Goal: Task Accomplishment & Management: Use online tool/utility

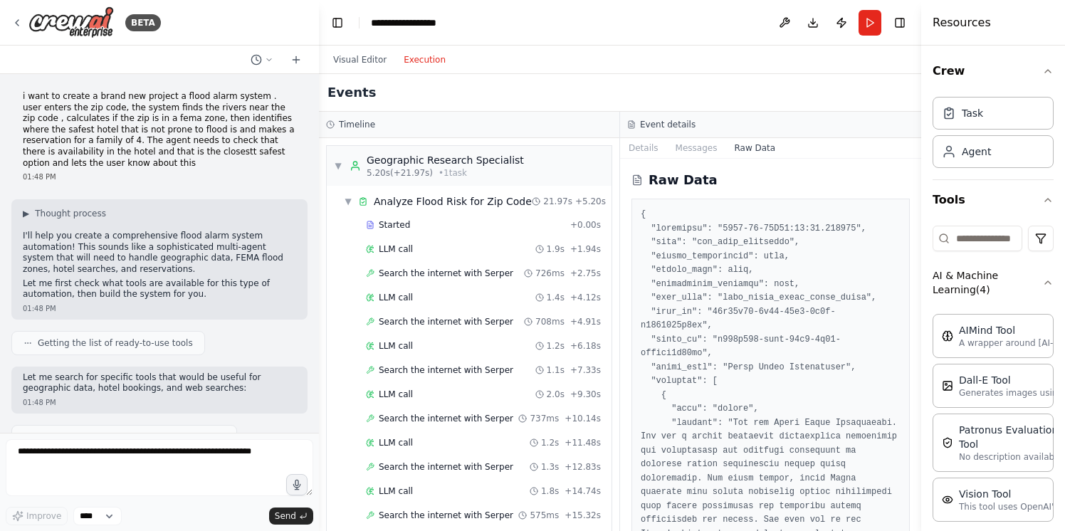
scroll to position [169, 0]
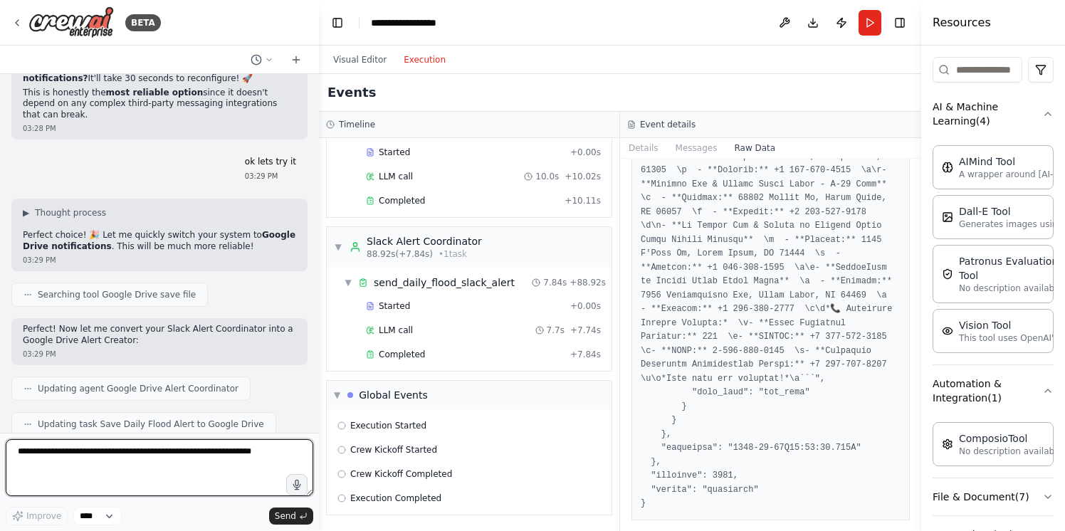
click at [213, 472] on textarea at bounding box center [160, 467] width 308 height 57
type textarea "**********"
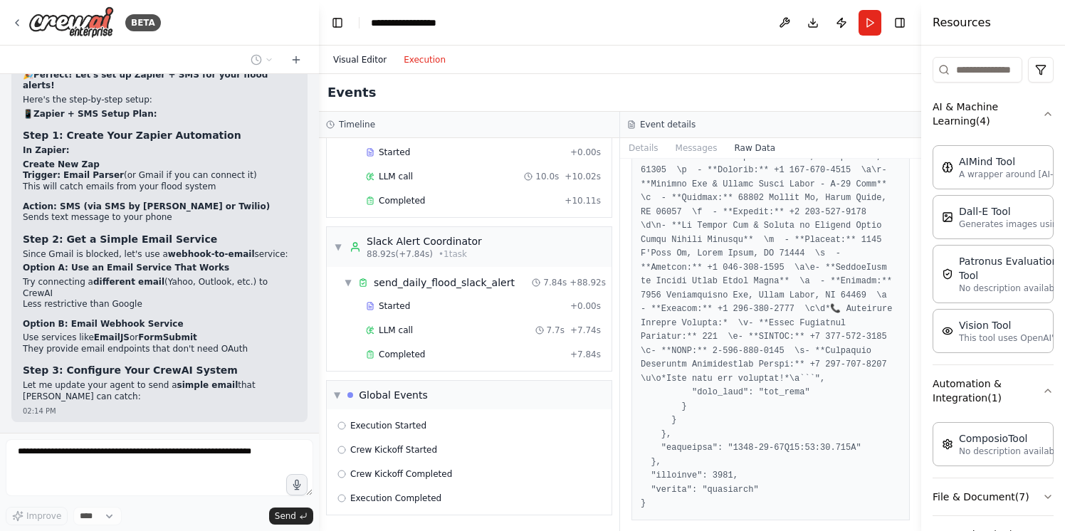
scroll to position [39234, 0]
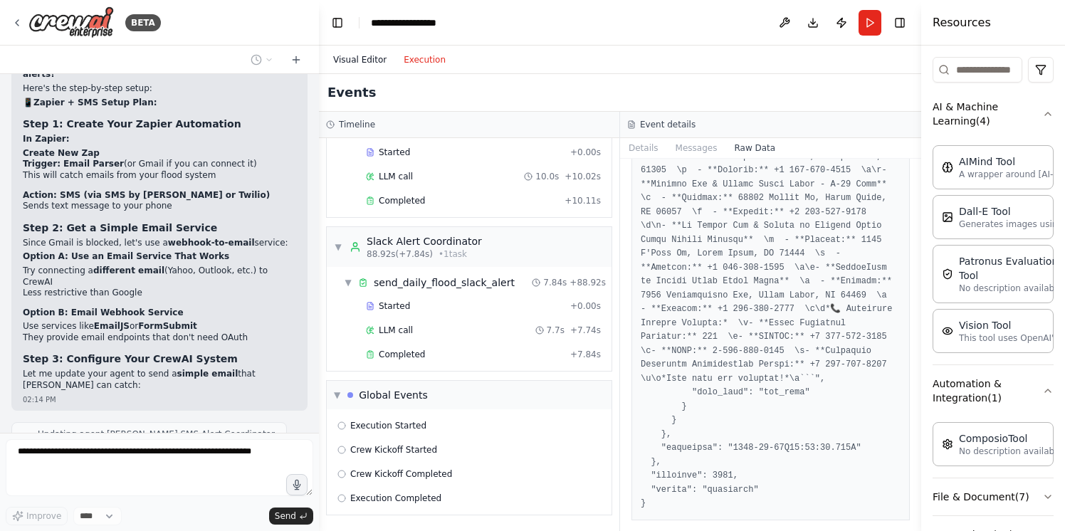
click at [363, 59] on button "Visual Editor" at bounding box center [360, 59] width 71 height 17
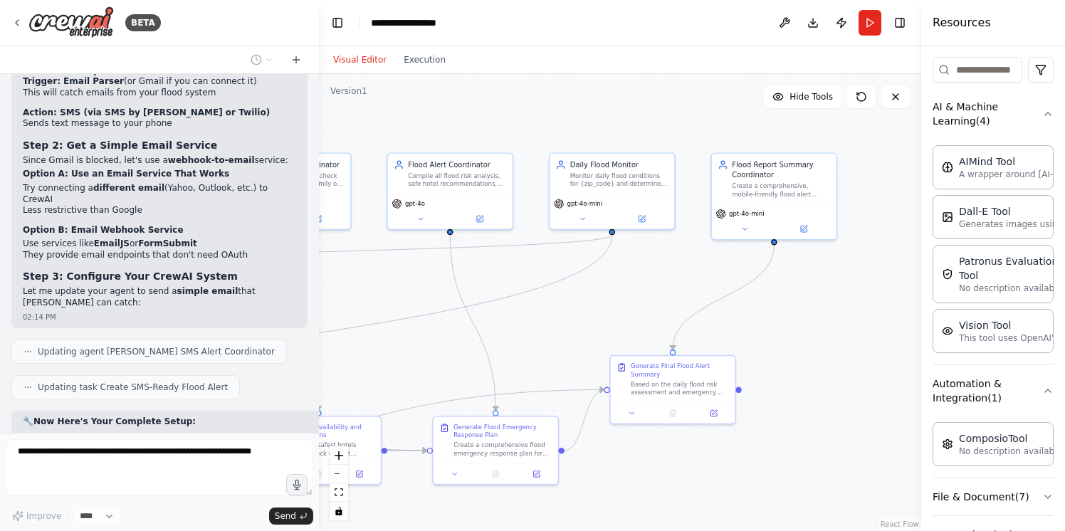
scroll to position [39353, 0]
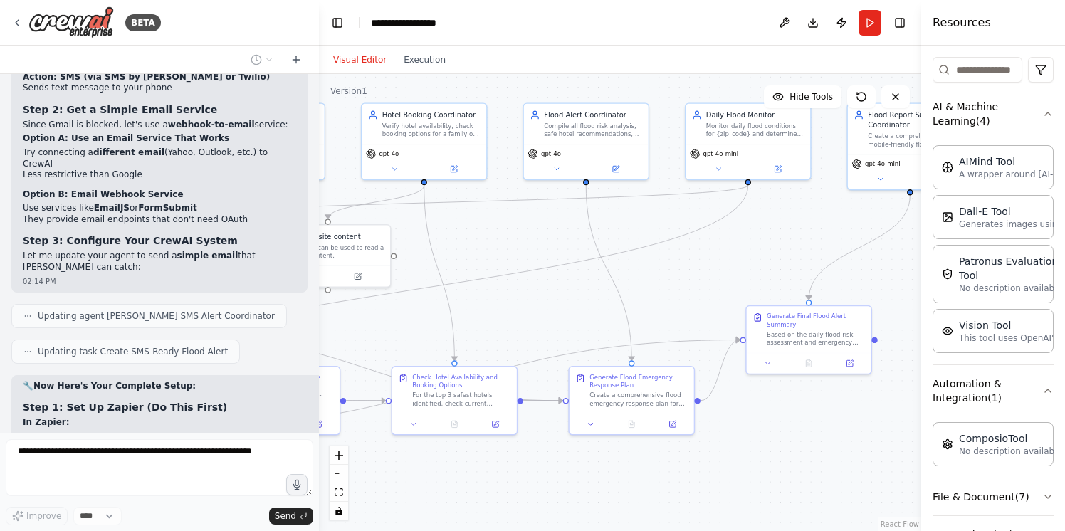
drag, startPoint x: 563, startPoint y: 325, endPoint x: 699, endPoint y: 276, distance: 144.9
click at [699, 276] on div ".deletable-edge-delete-btn { width: 20px; height: 20px; border: 0px solid #ffff…" at bounding box center [620, 302] width 603 height 457
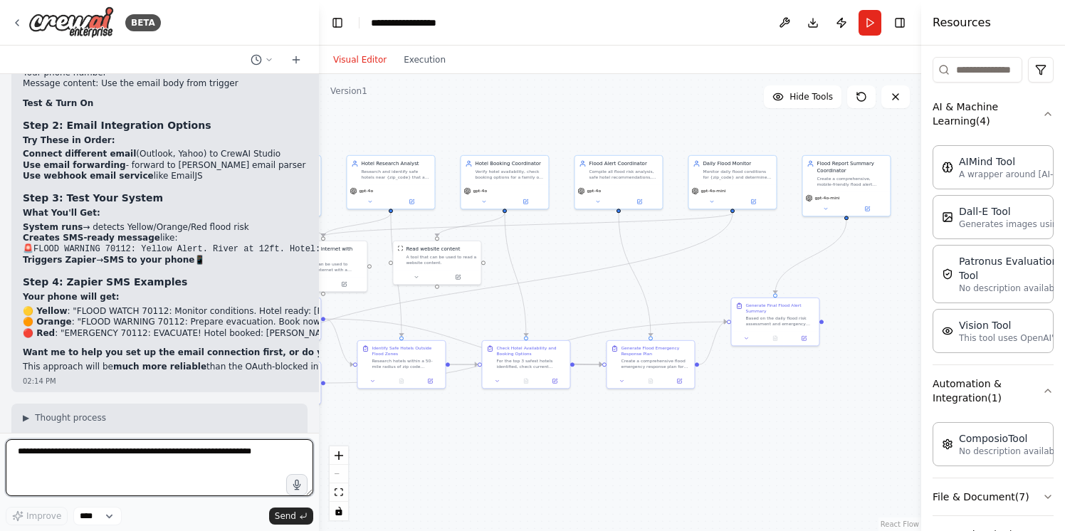
scroll to position [39784, 0]
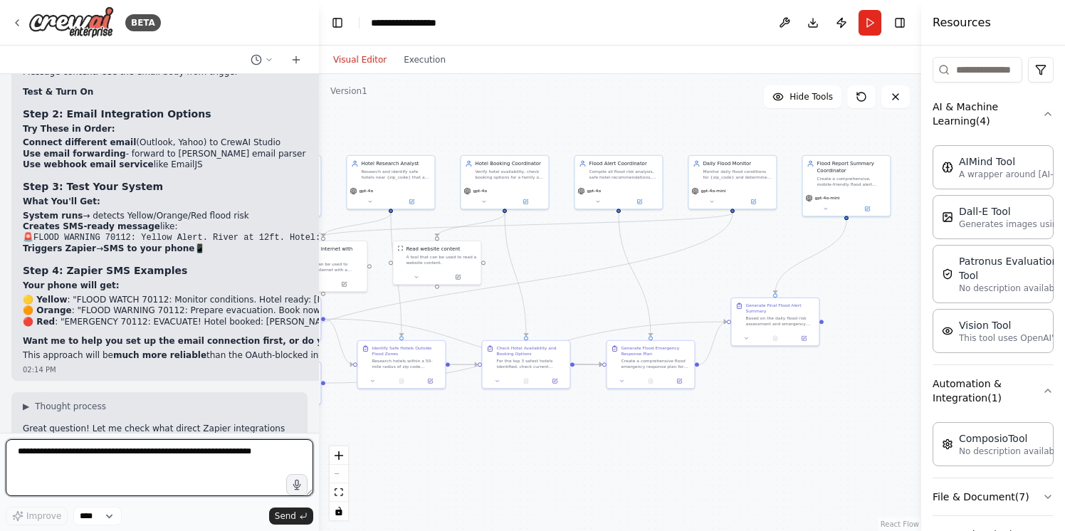
click at [179, 456] on textarea at bounding box center [160, 467] width 308 height 57
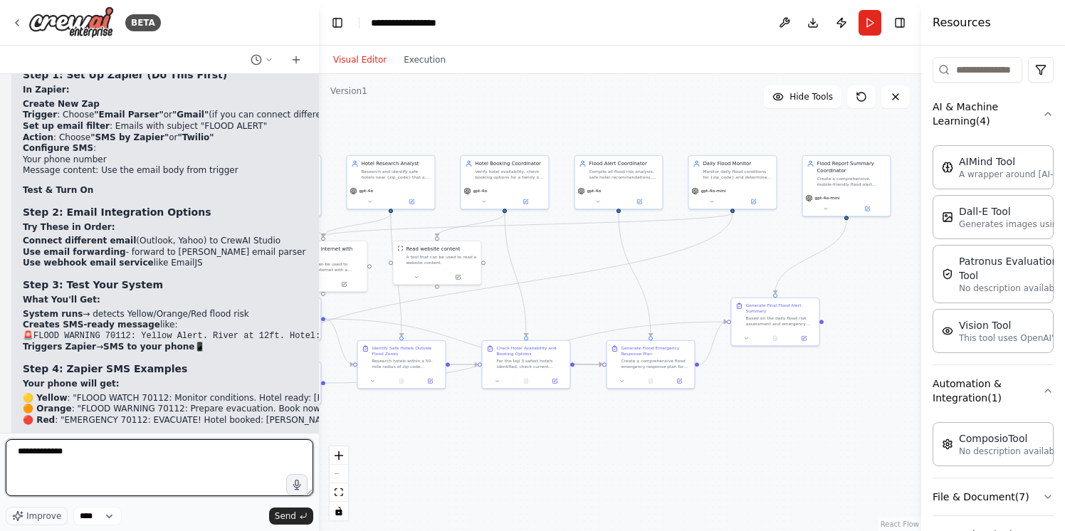
scroll to position [39498, 0]
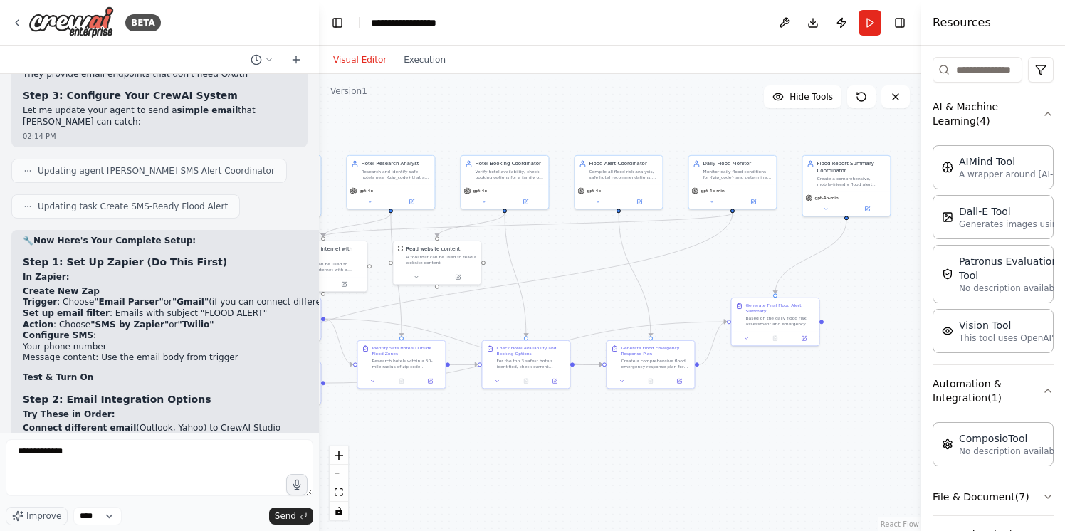
copy strong "ComposioTool"
click at [66, 457] on textarea "**********" at bounding box center [160, 467] width 308 height 57
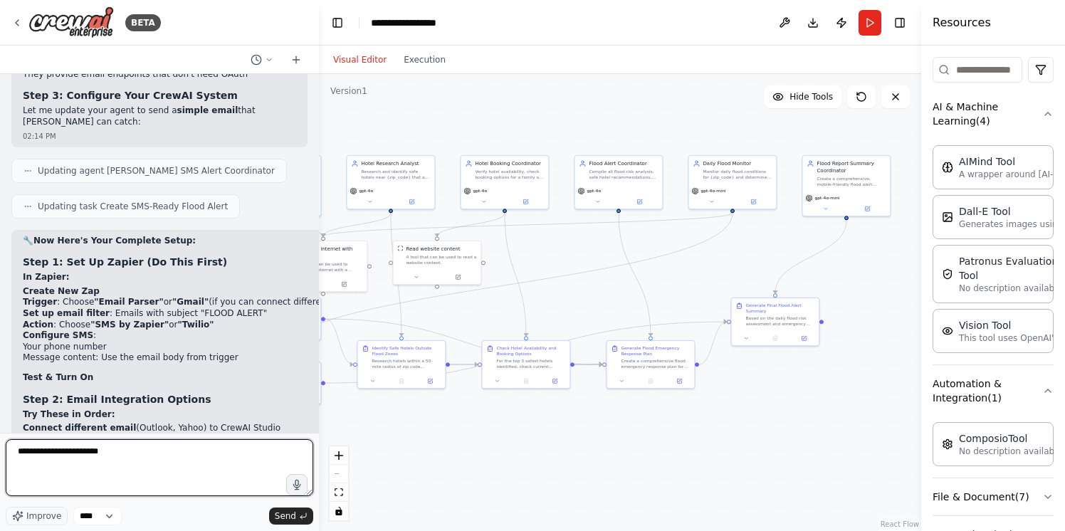
type textarea "**********"
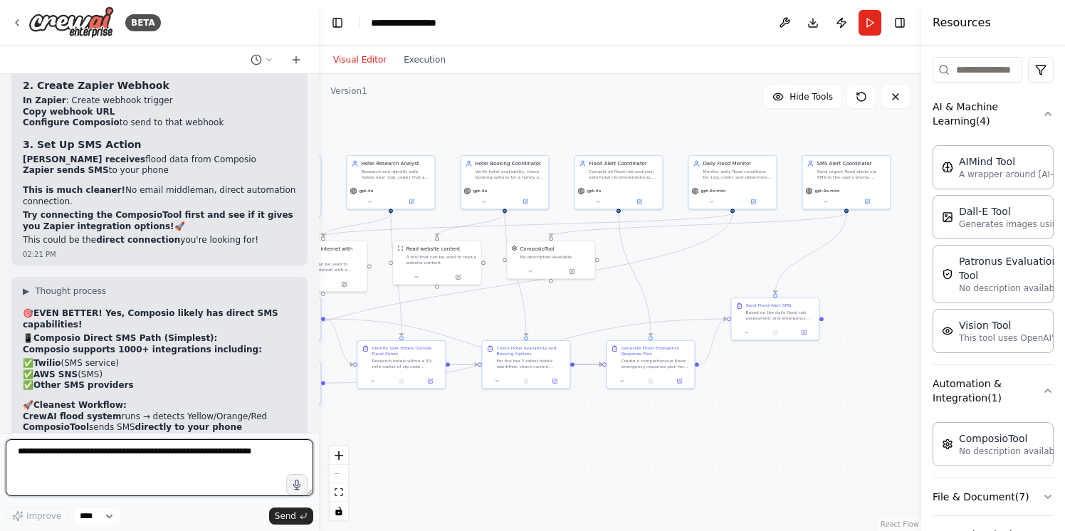
scroll to position [40551, 0]
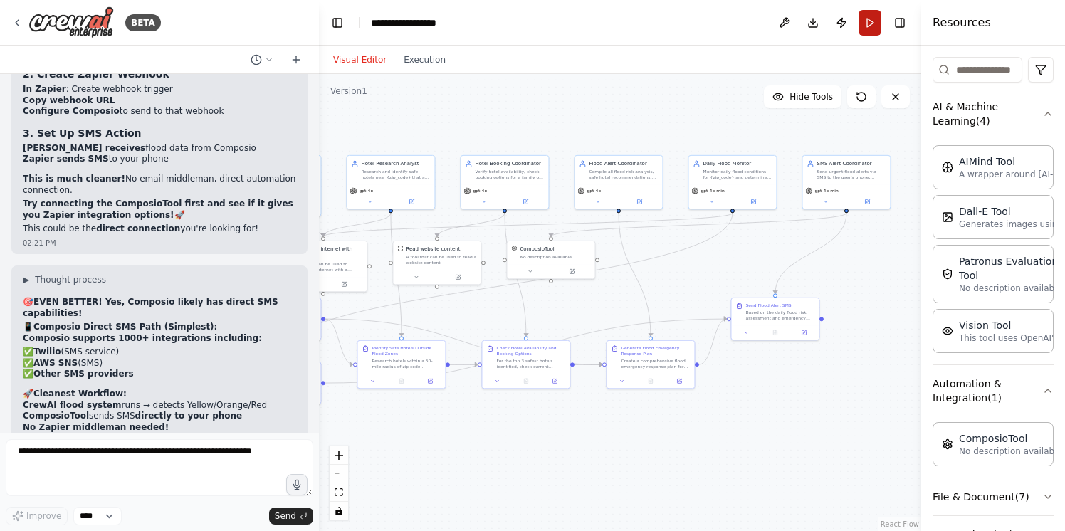
click at [874, 21] on button "Run" at bounding box center [870, 23] width 23 height 26
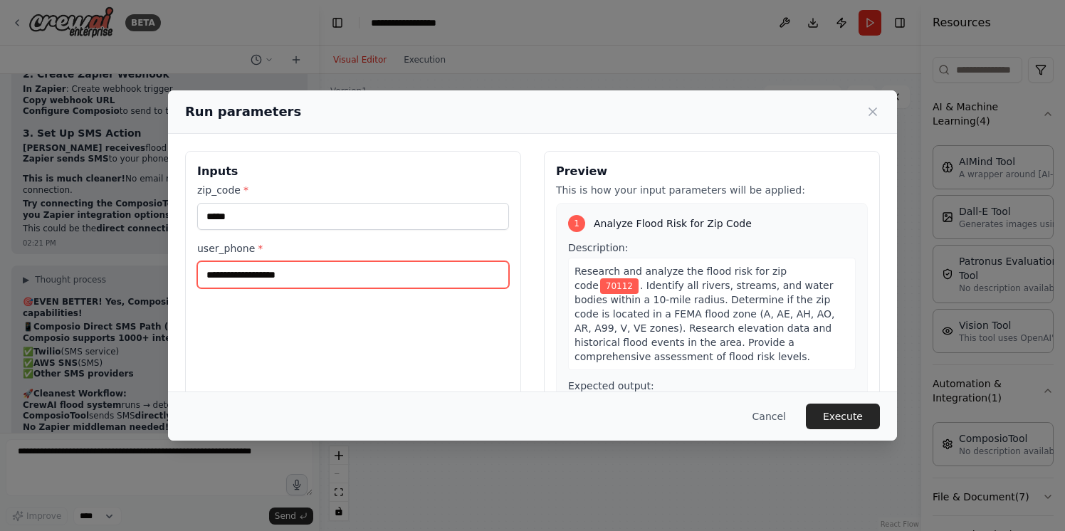
click at [345, 266] on input "user_phone *" at bounding box center [353, 274] width 312 height 27
type input "**********"
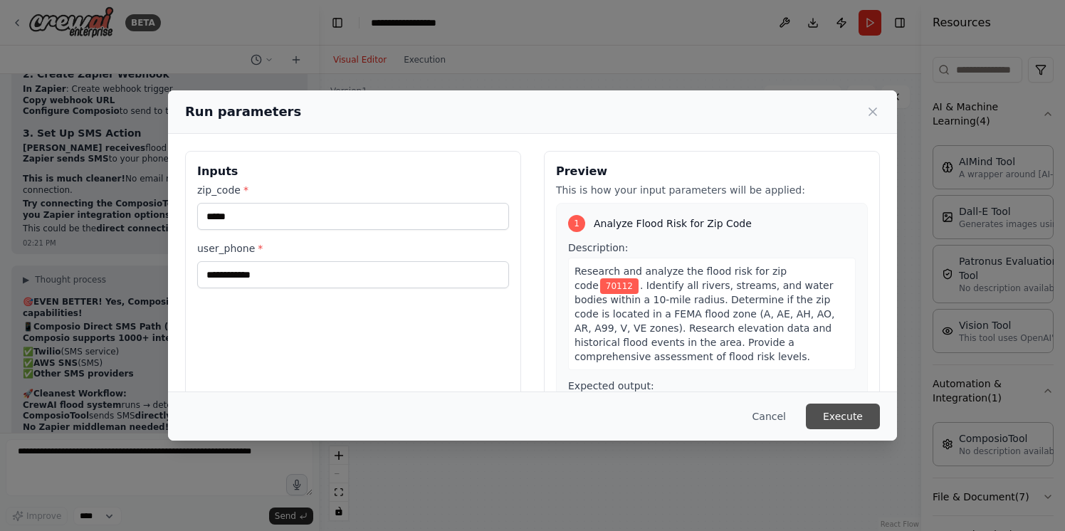
click at [855, 422] on button "Execute" at bounding box center [843, 417] width 74 height 26
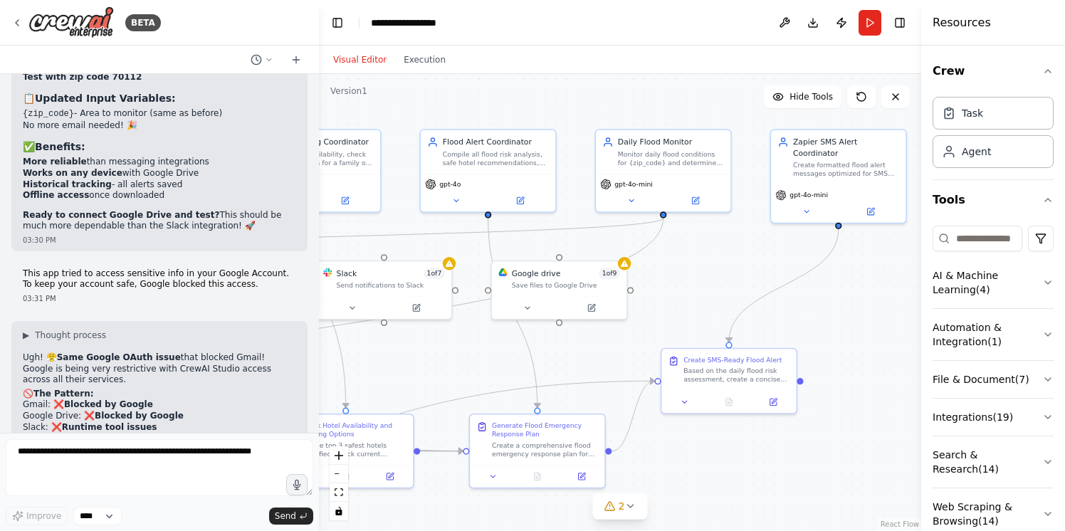
scroll to position [37356, 0]
drag, startPoint x: 189, startPoint y: 230, endPoint x: 250, endPoint y: 229, distance: 61.3
copy li "FLOOD ALERT""
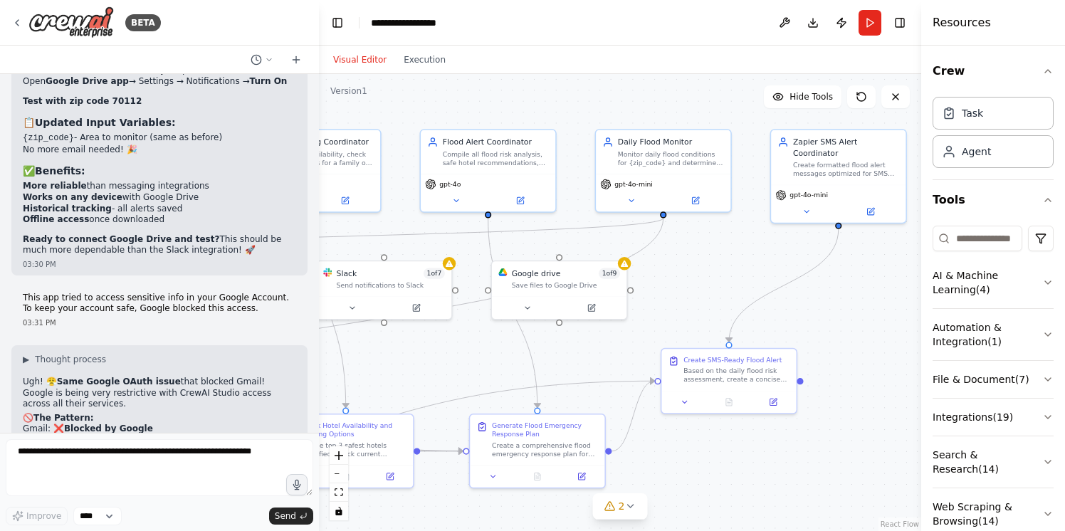
scroll to position [37315, 0]
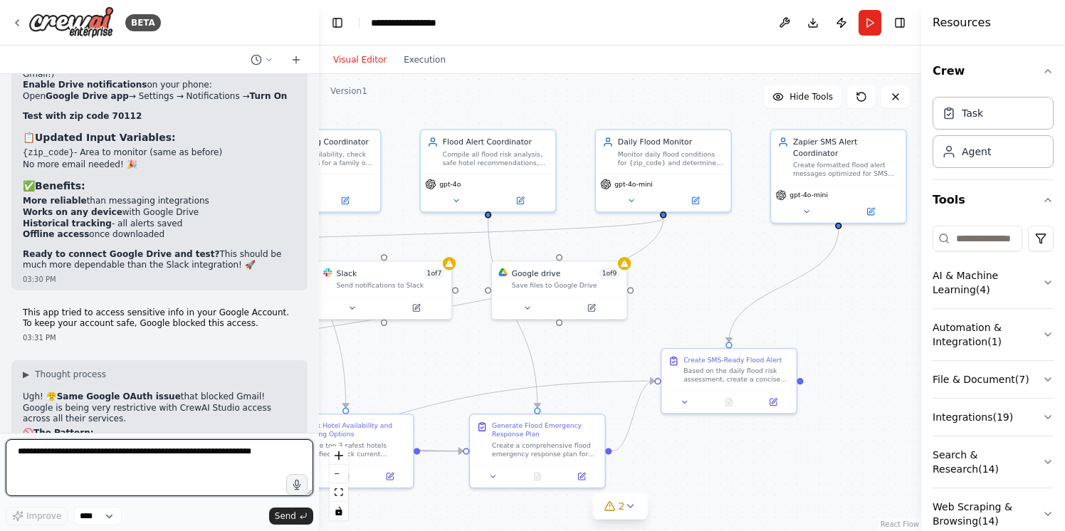
click at [218, 475] on textarea at bounding box center [160, 467] width 308 height 57
type textarea "**********"
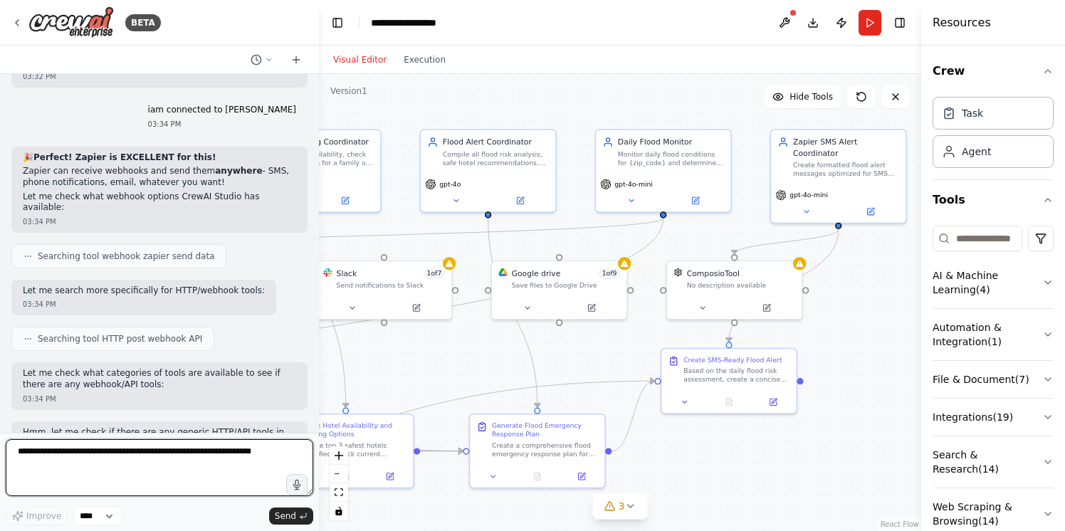
scroll to position [38192, 0]
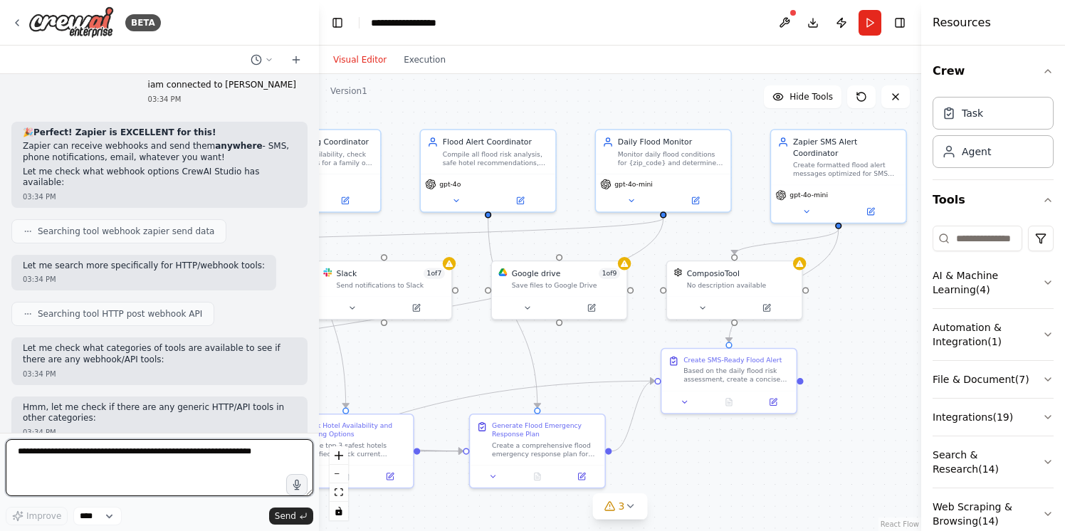
click at [179, 444] on textarea at bounding box center [160, 467] width 308 height 57
type textarea "**********"
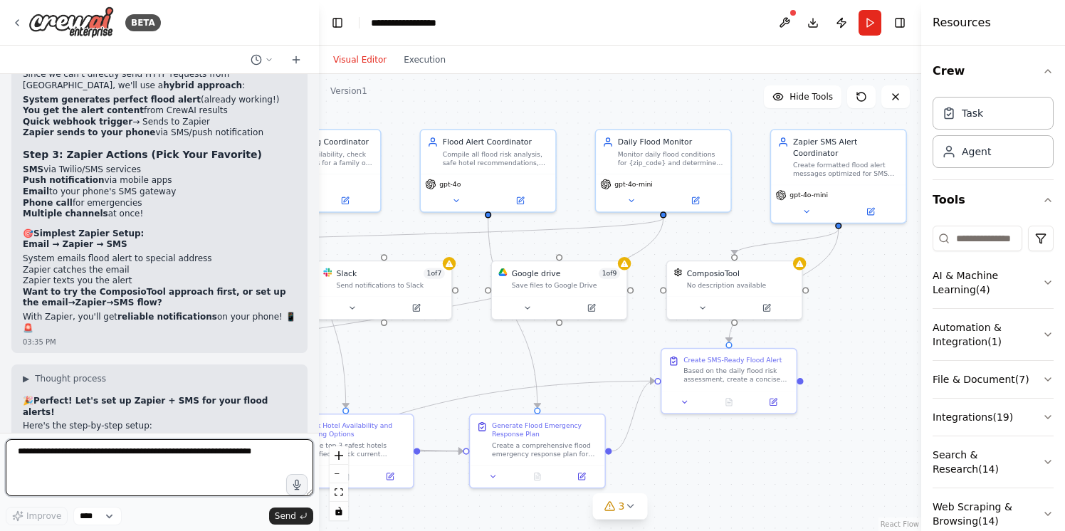
scroll to position [38854, 0]
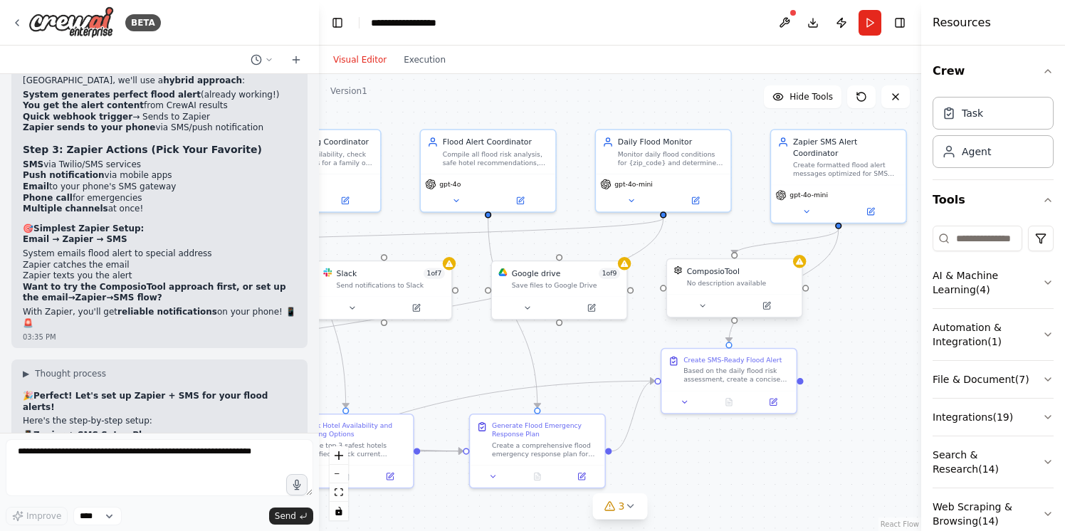
click at [745, 279] on div "No description available" at bounding box center [741, 283] width 108 height 9
click at [802, 267] on div at bounding box center [799, 261] width 13 height 13
click at [781, 25] on button at bounding box center [784, 23] width 23 height 26
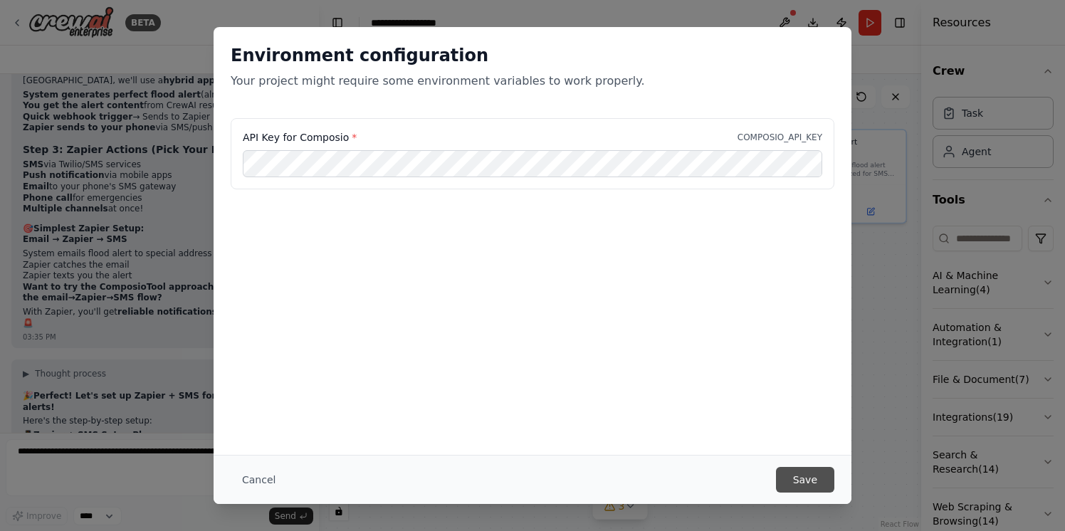
click at [806, 481] on button "Save" at bounding box center [805, 480] width 58 height 26
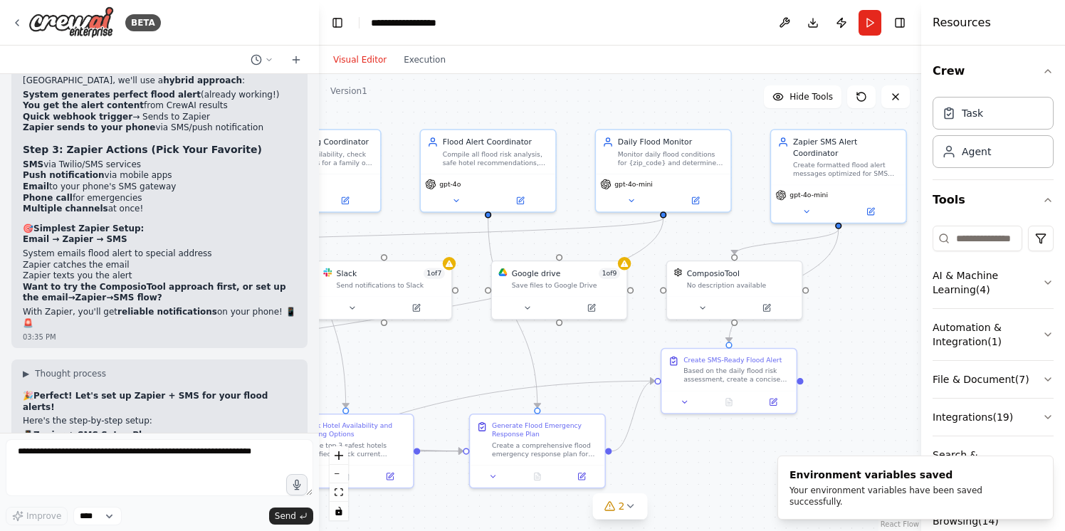
click at [771, 68] on div "Visual Editor Execution" at bounding box center [620, 60] width 603 height 28
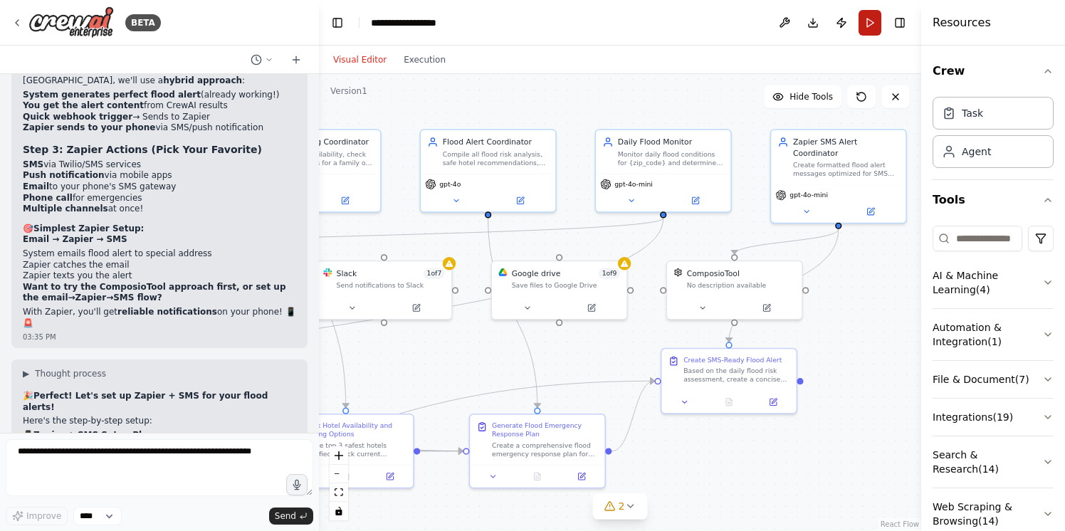
click at [872, 21] on button "Run" at bounding box center [870, 23] width 23 height 26
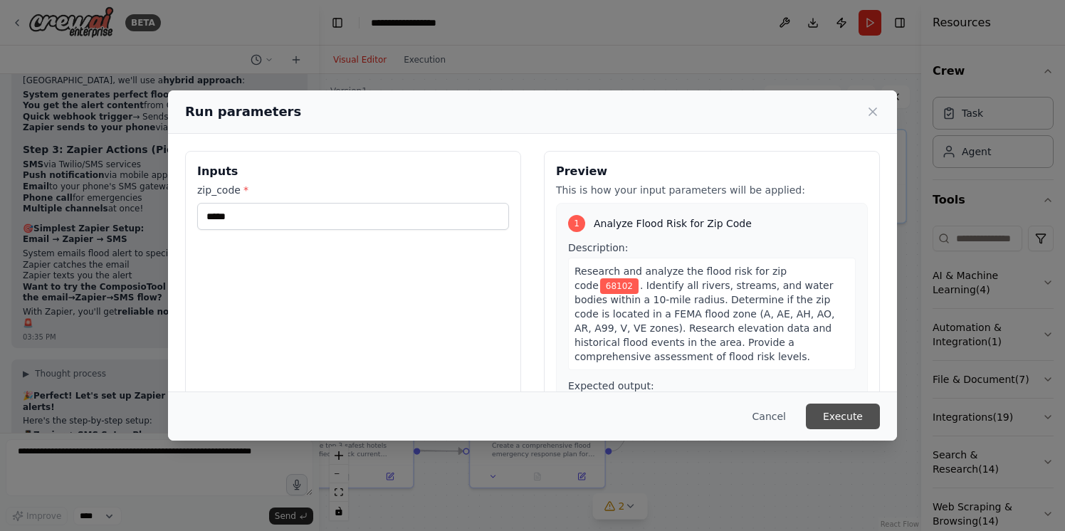
click at [831, 412] on button "Execute" at bounding box center [843, 417] width 74 height 26
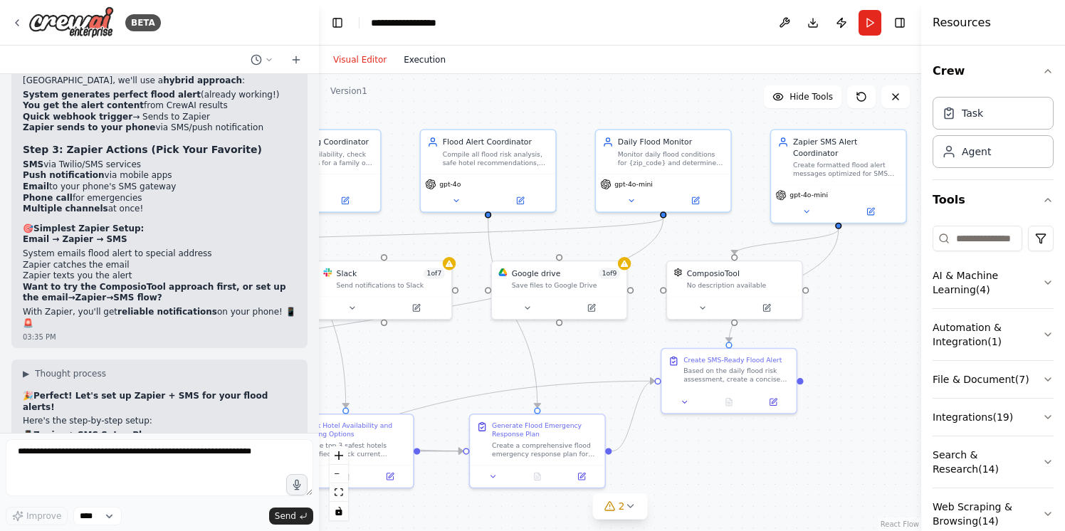
click at [422, 57] on button "Execution" at bounding box center [424, 59] width 59 height 17
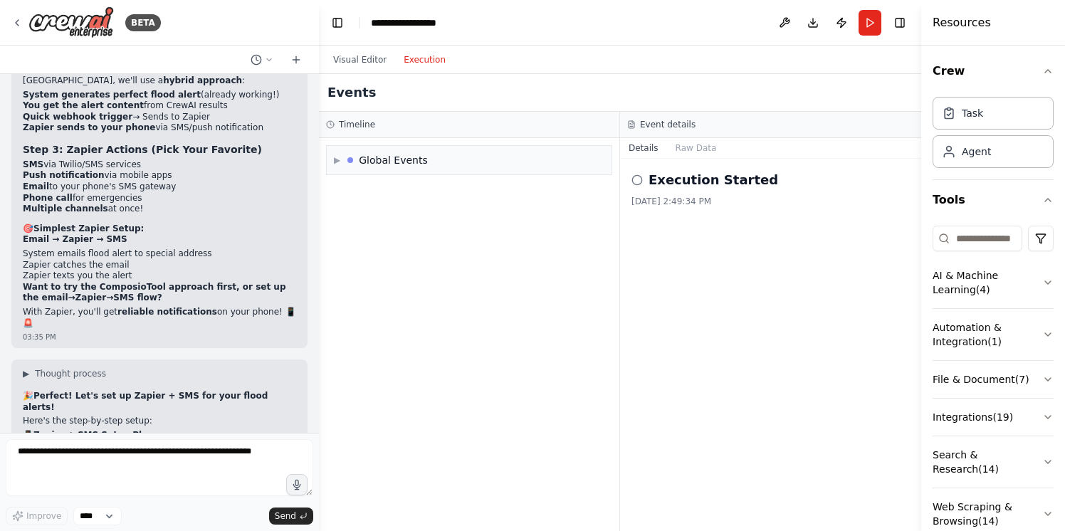
scroll to position [0, 0]
click at [338, 160] on span "▶" at bounding box center [337, 160] width 6 height 11
click at [375, 195] on span "Execution Started" at bounding box center [388, 190] width 76 height 11
click at [870, 21] on button "Run" at bounding box center [870, 23] width 23 height 26
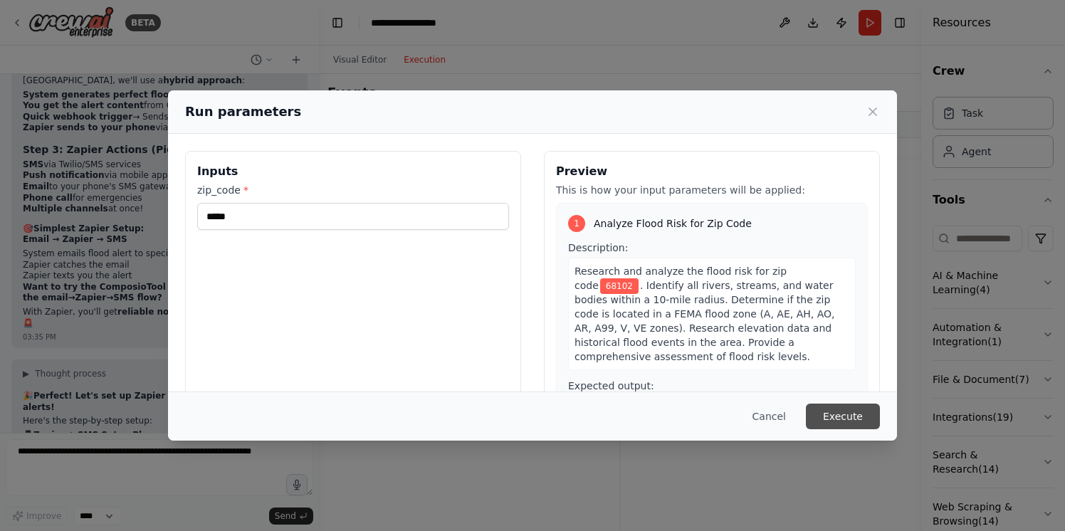
click at [829, 415] on button "Execute" at bounding box center [843, 417] width 74 height 26
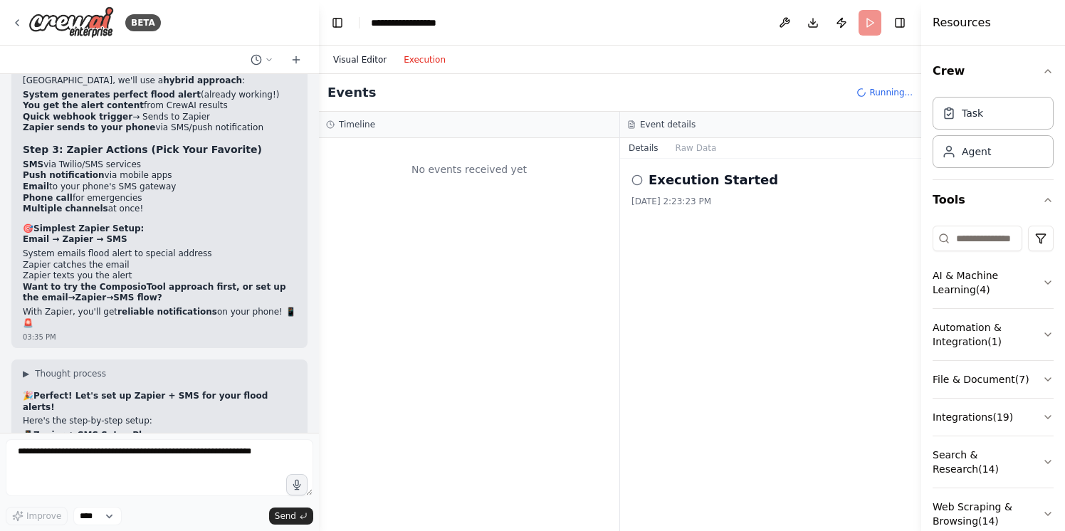
click at [370, 56] on button "Visual Editor" at bounding box center [360, 59] width 71 height 17
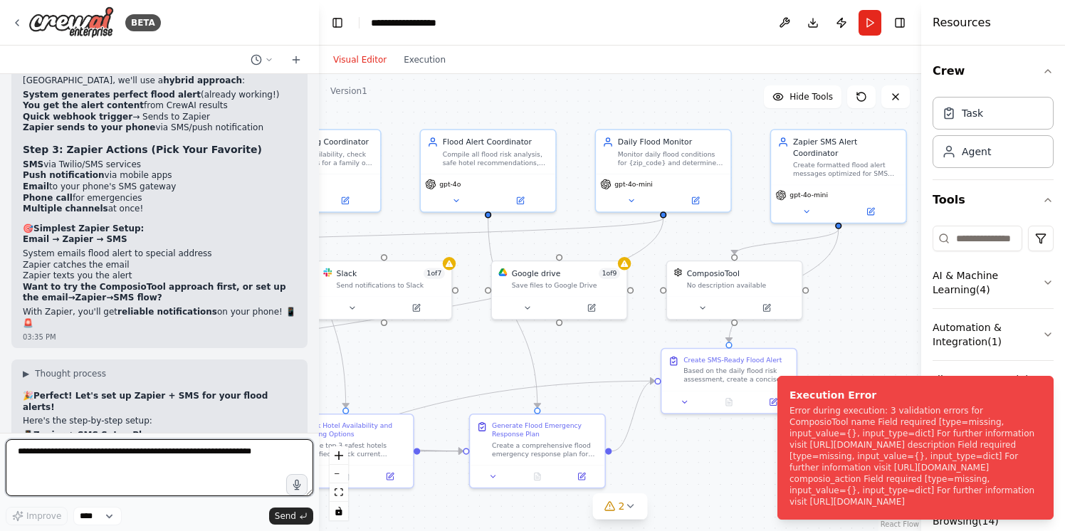
click at [157, 450] on textarea at bounding box center [160, 467] width 308 height 57
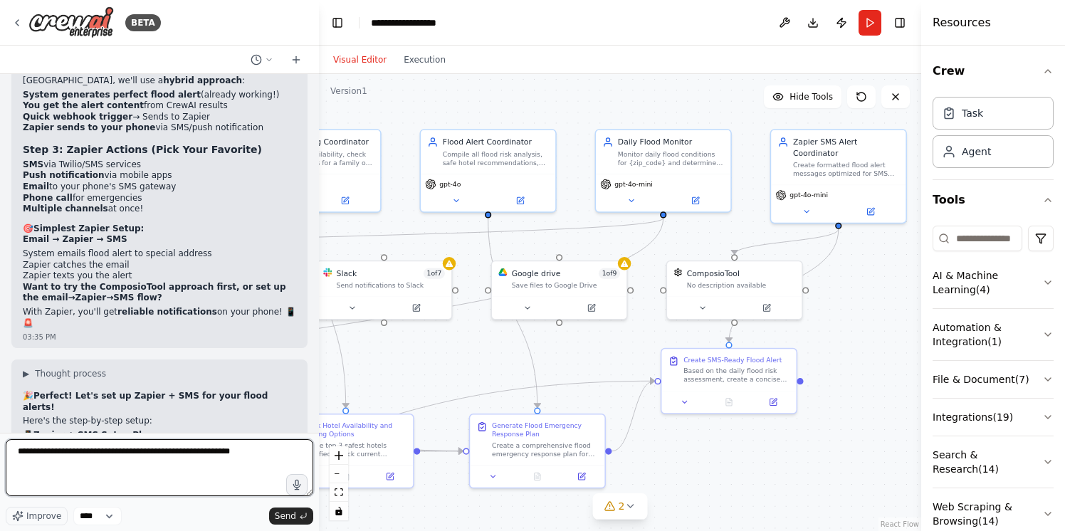
click at [211, 454] on textarea "**********" at bounding box center [160, 467] width 308 height 57
click at [209, 454] on textarea "**********" at bounding box center [160, 467] width 308 height 57
click at [292, 451] on textarea "**********" at bounding box center [160, 467] width 308 height 57
type textarea "**********"
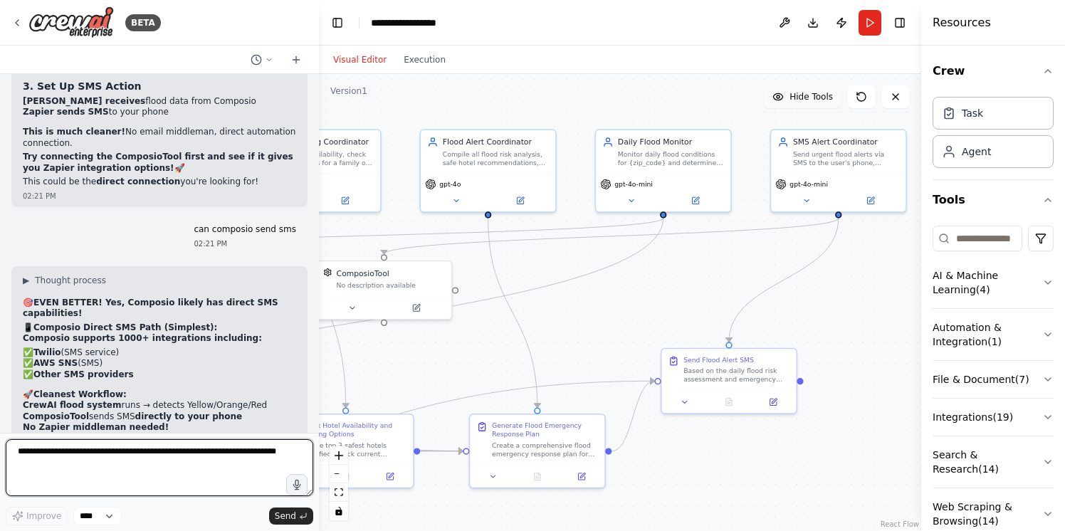
scroll to position [40609, 0]
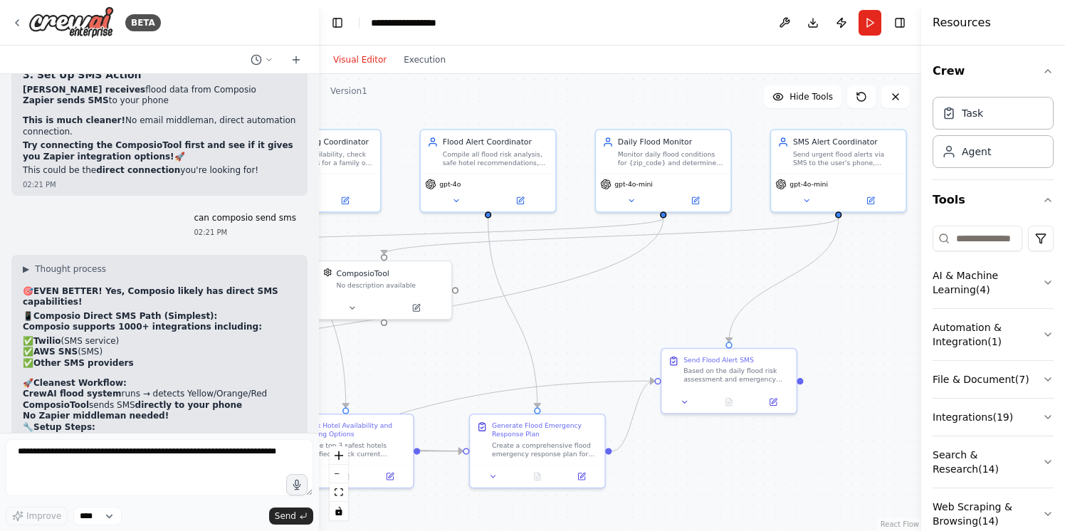
copy strong "ComposioTool"
click at [412, 65] on button "Execution" at bounding box center [424, 59] width 59 height 17
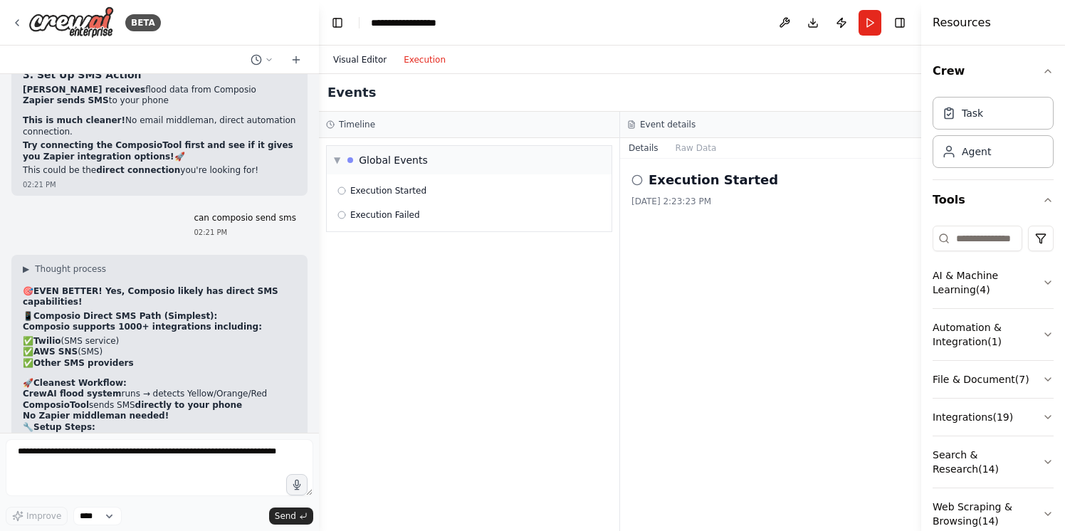
click at [361, 61] on button "Visual Editor" at bounding box center [360, 59] width 71 height 17
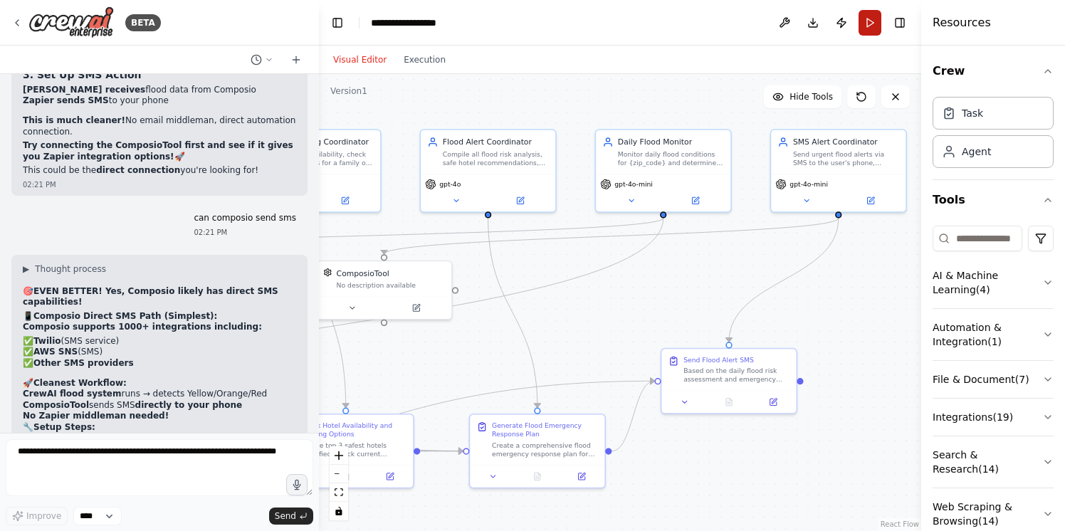
click at [869, 26] on button "Run" at bounding box center [870, 23] width 23 height 26
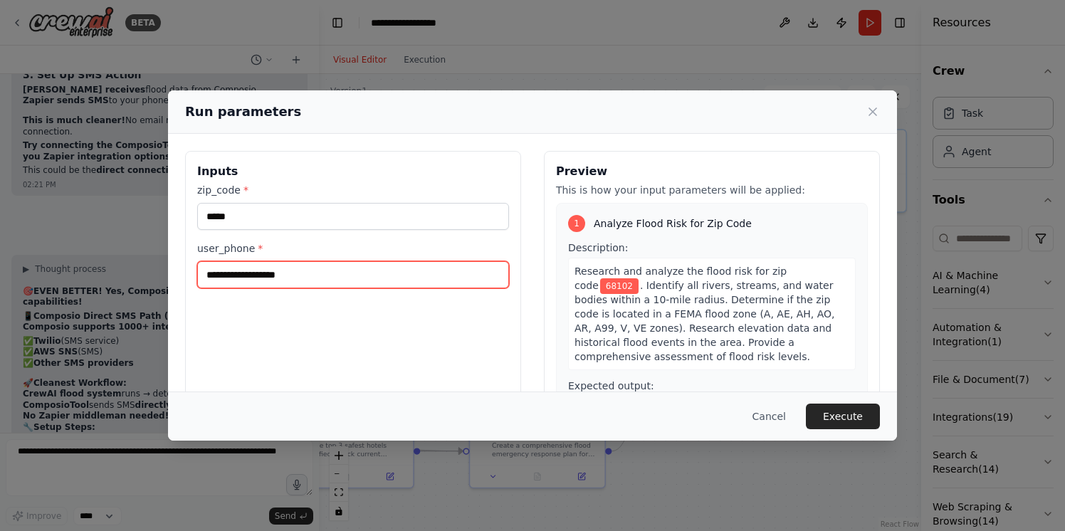
click at [280, 278] on input "user_phone *" at bounding box center [353, 274] width 312 height 27
type input "**********"
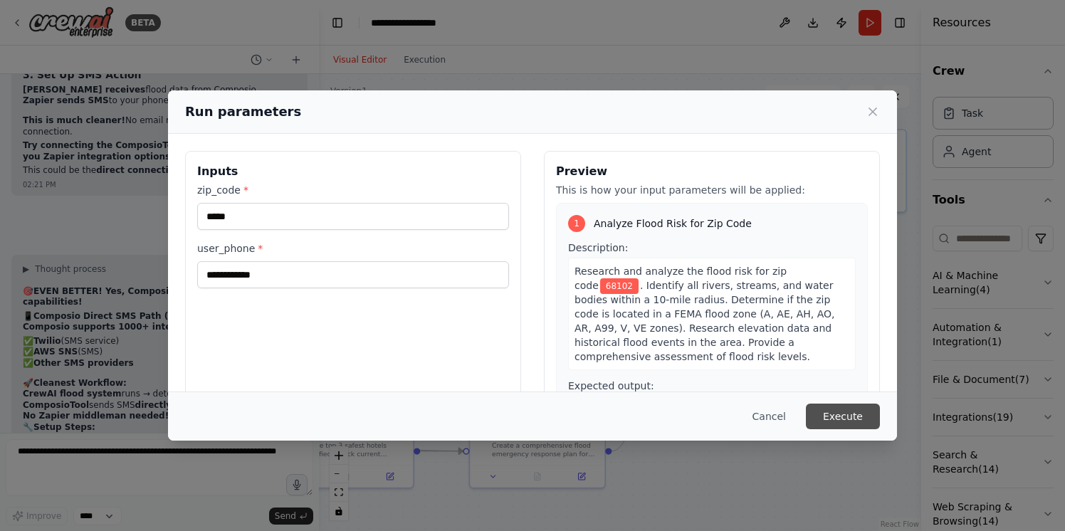
click at [845, 417] on button "Execute" at bounding box center [843, 417] width 74 height 26
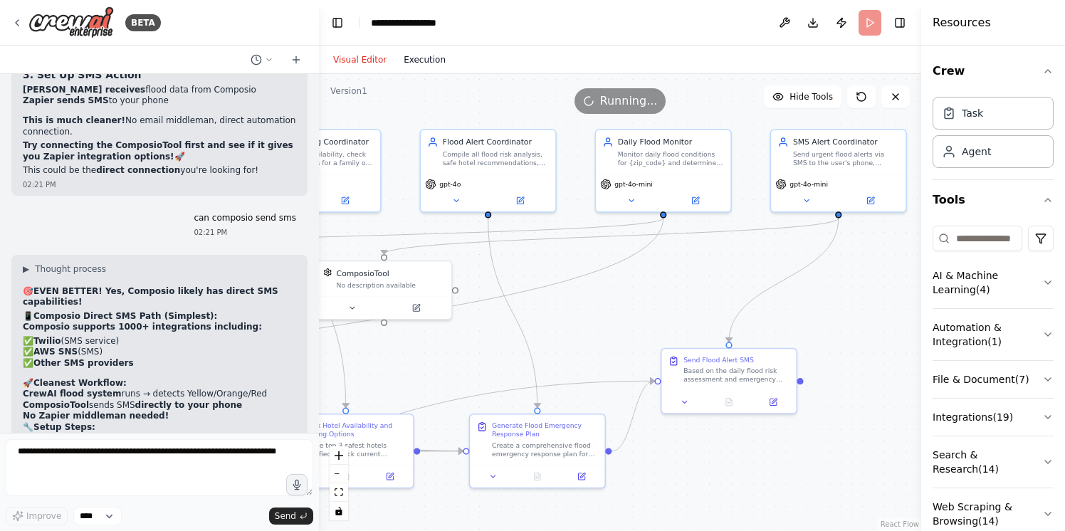
click at [417, 63] on button "Execution" at bounding box center [424, 59] width 59 height 17
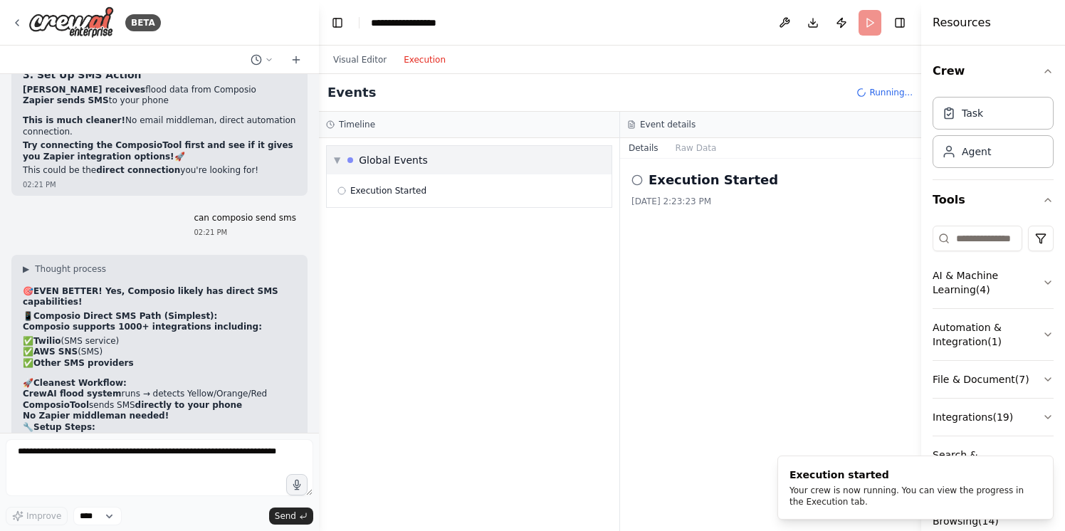
click at [385, 161] on div "Global Events" at bounding box center [393, 160] width 69 height 14
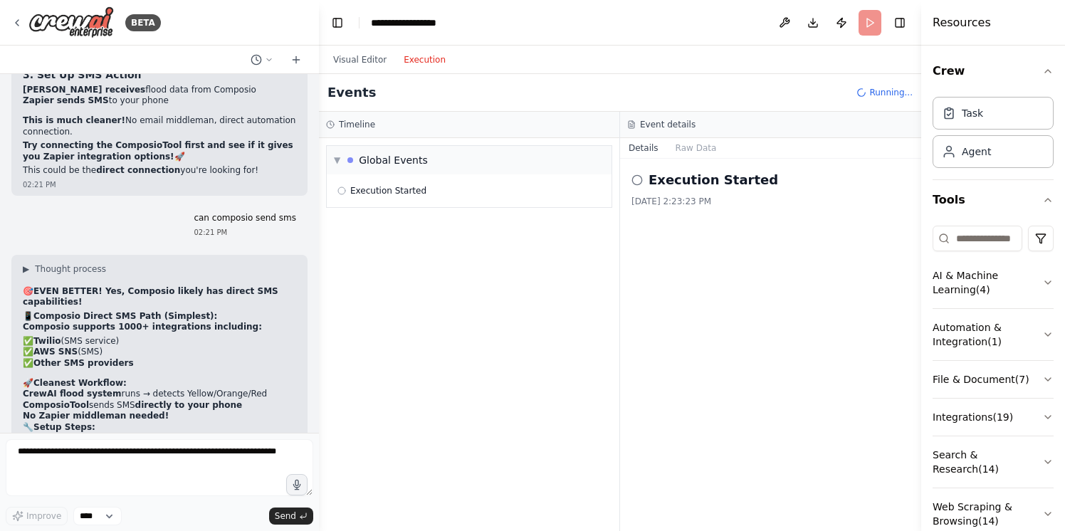
click at [368, 120] on h3 "Timeline" at bounding box center [357, 124] width 36 height 11
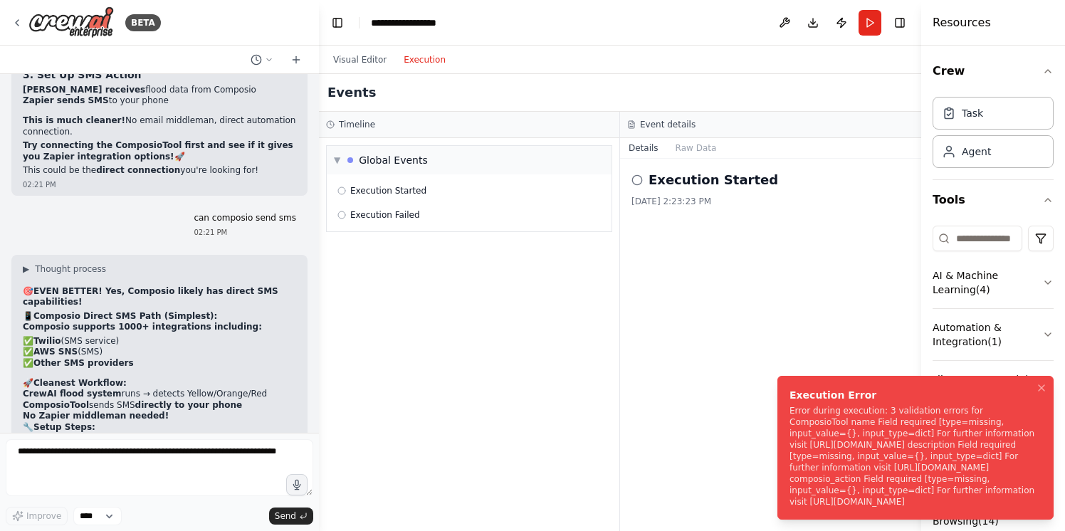
drag, startPoint x: 789, startPoint y: 400, endPoint x: 739, endPoint y: 444, distance: 67.6
click at [790, 444] on div "Error during execution: 3 validation errors for ComposioTool name Field require…" at bounding box center [913, 456] width 246 height 103
click at [224, 455] on textarea "**********" at bounding box center [160, 467] width 308 height 57
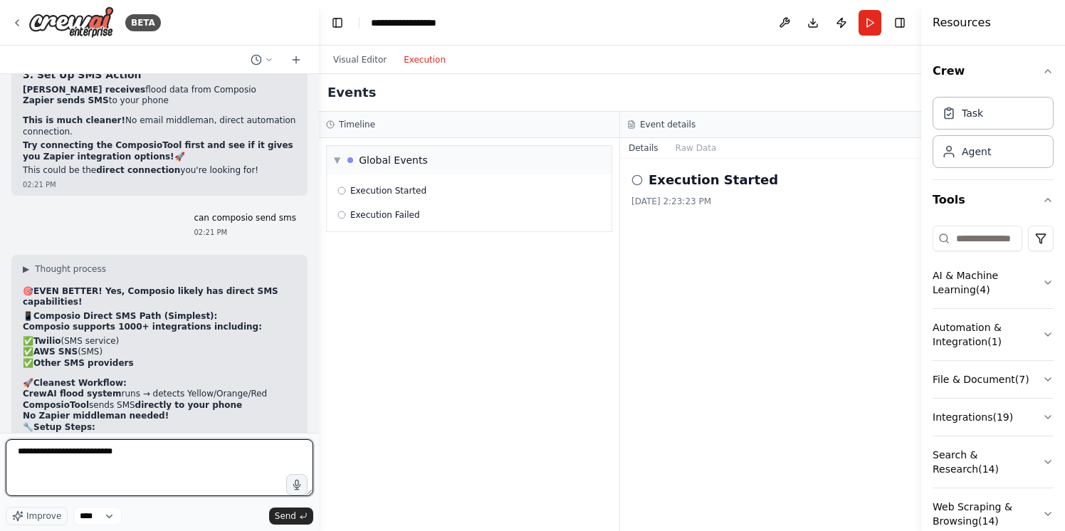
type textarea "**********"
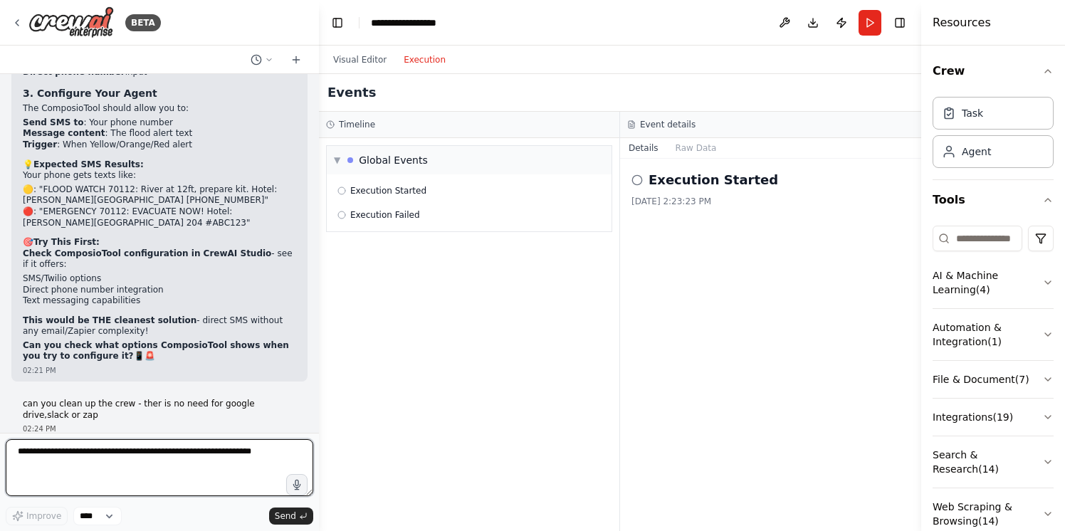
scroll to position [41110, 0]
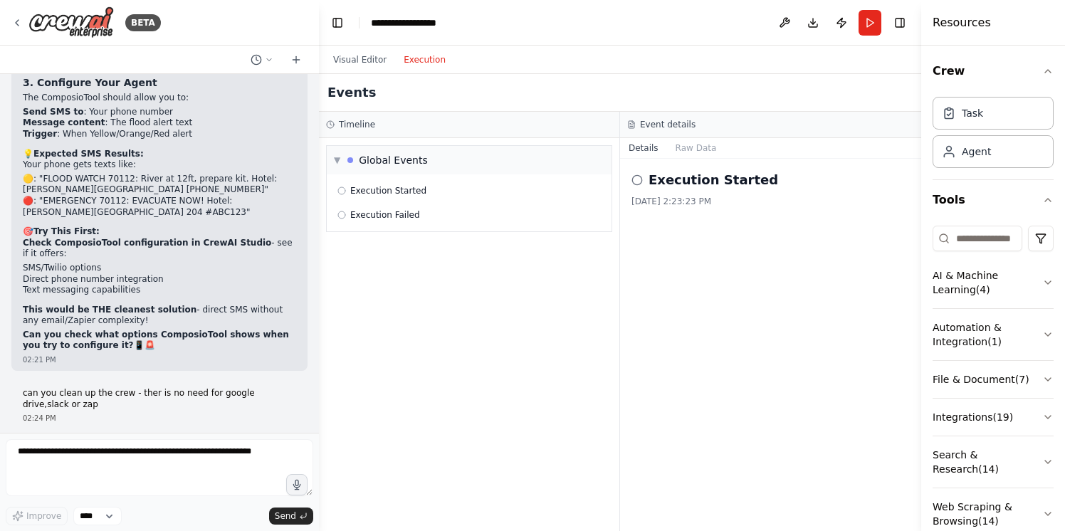
drag, startPoint x: 149, startPoint y: 86, endPoint x: 150, endPoint y: 98, distance: 12.1
drag, startPoint x: 120, startPoint y: 112, endPoint x: 125, endPoint y: 118, distance: 7.6
drag, startPoint x: 108, startPoint y: 201, endPoint x: 165, endPoint y: 201, distance: 57.0
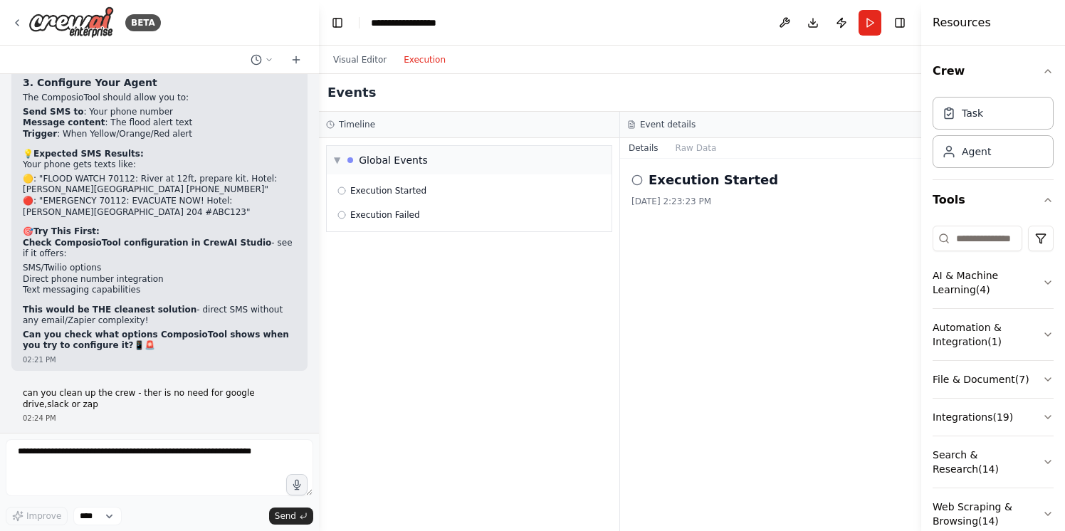
copy code "15551234567"
click at [162, 484] on textarea at bounding box center [160, 467] width 308 height 57
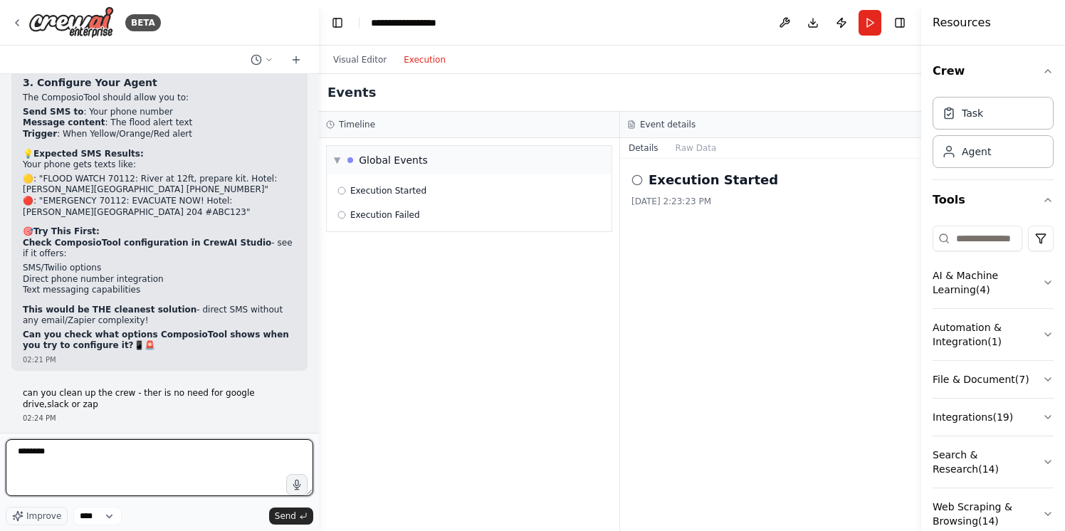
type textarea "*********"
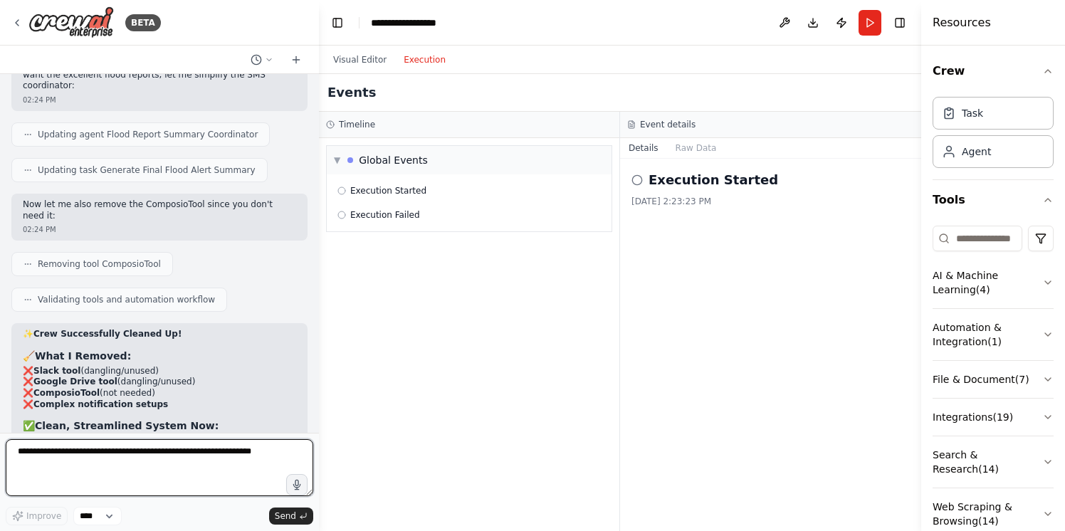
scroll to position [41898, 0]
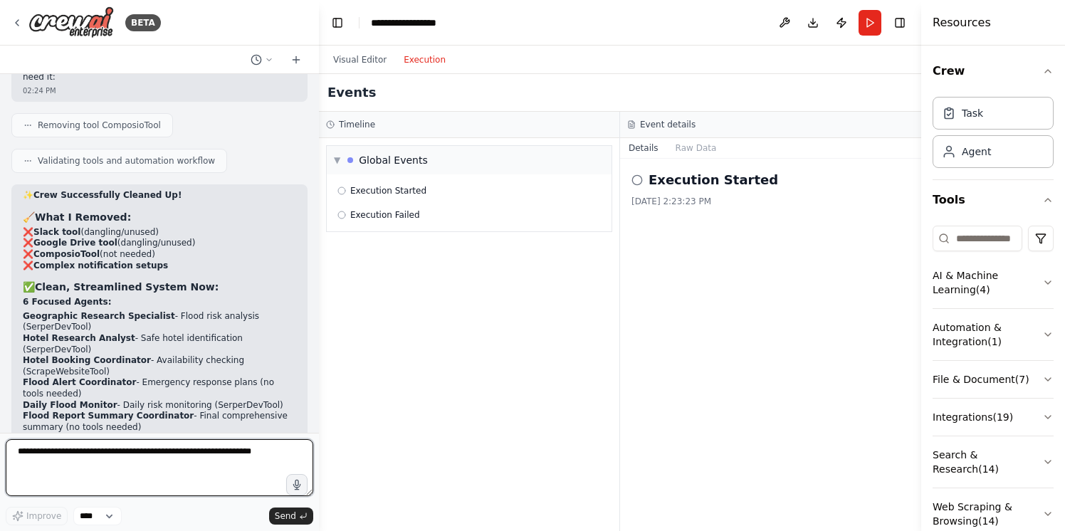
click at [137, 449] on textarea at bounding box center [160, 467] width 308 height 57
type textarea "*"
click at [782, 22] on button at bounding box center [784, 23] width 23 height 26
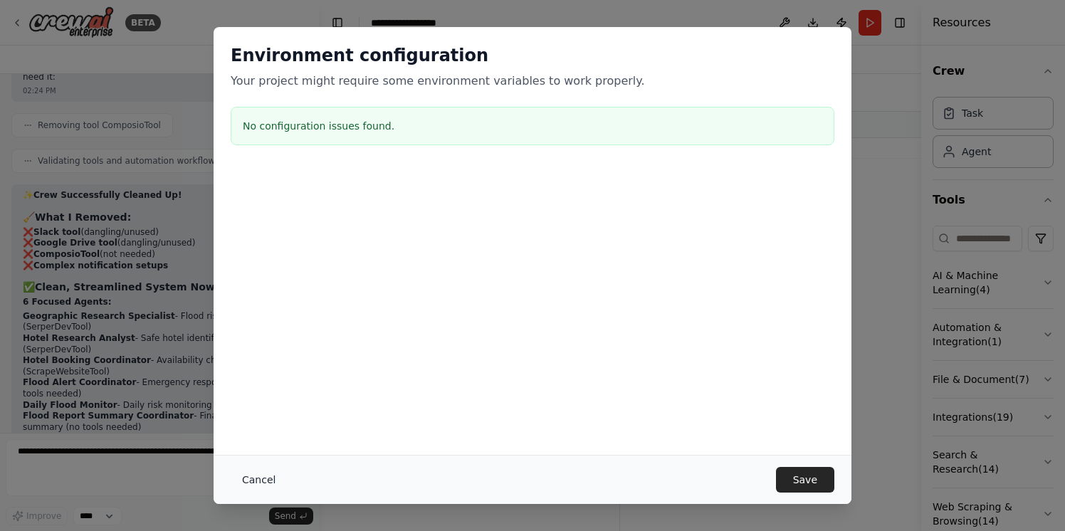
click at [267, 479] on button "Cancel" at bounding box center [259, 480] width 56 height 26
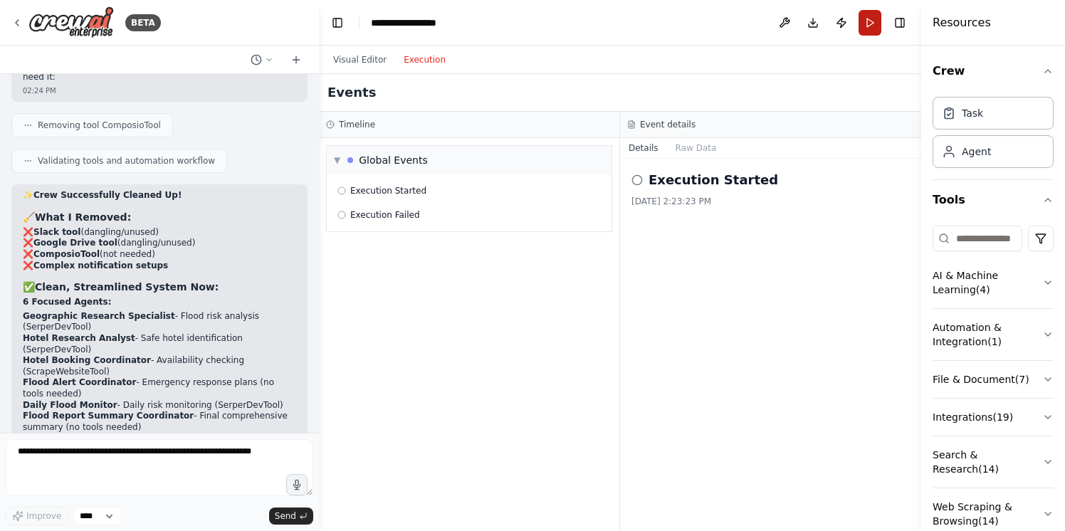
click at [866, 21] on button "Run" at bounding box center [870, 23] width 23 height 26
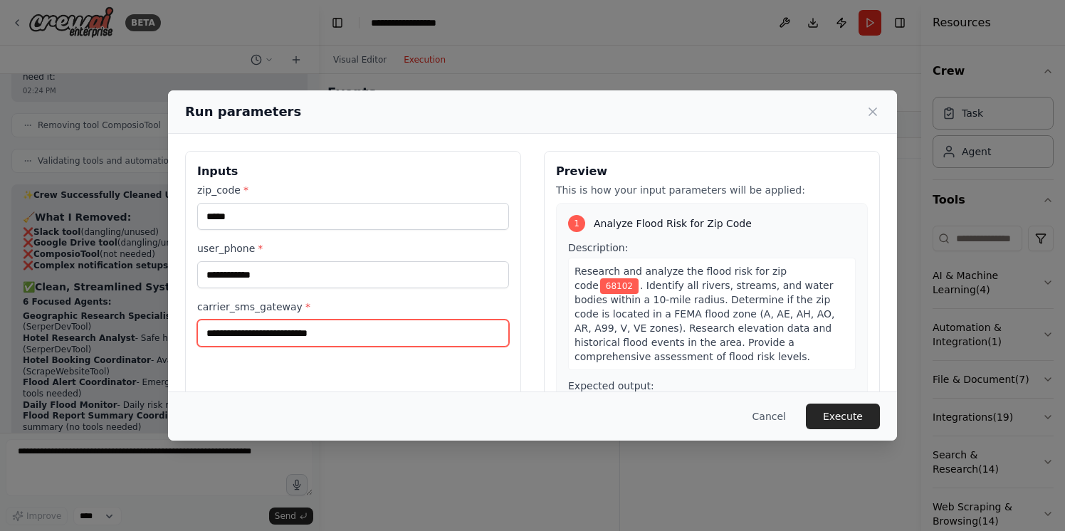
click at [358, 342] on input "carrier_sms_gateway *" at bounding box center [353, 333] width 312 height 27
type input "*********"
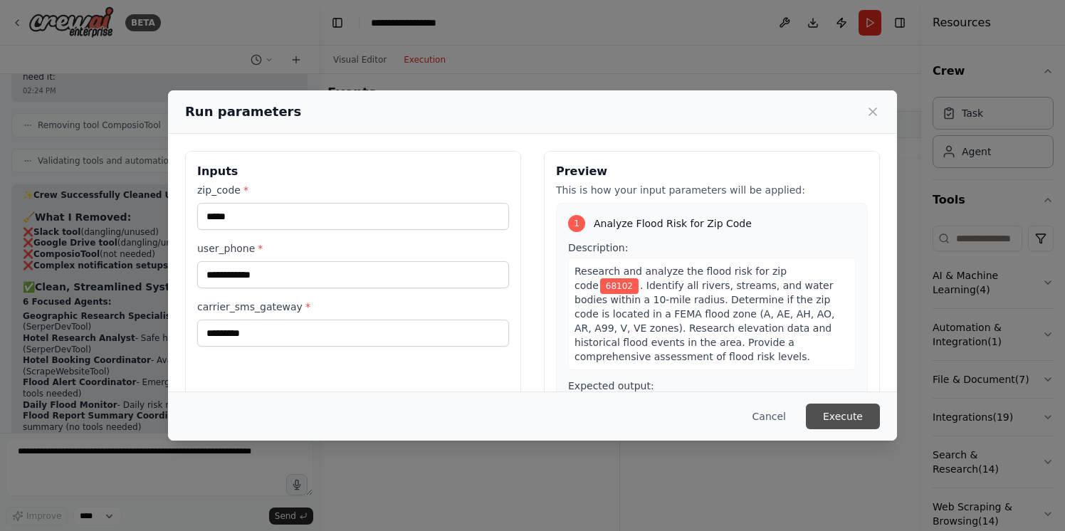
click at [856, 415] on button "Execute" at bounding box center [843, 417] width 74 height 26
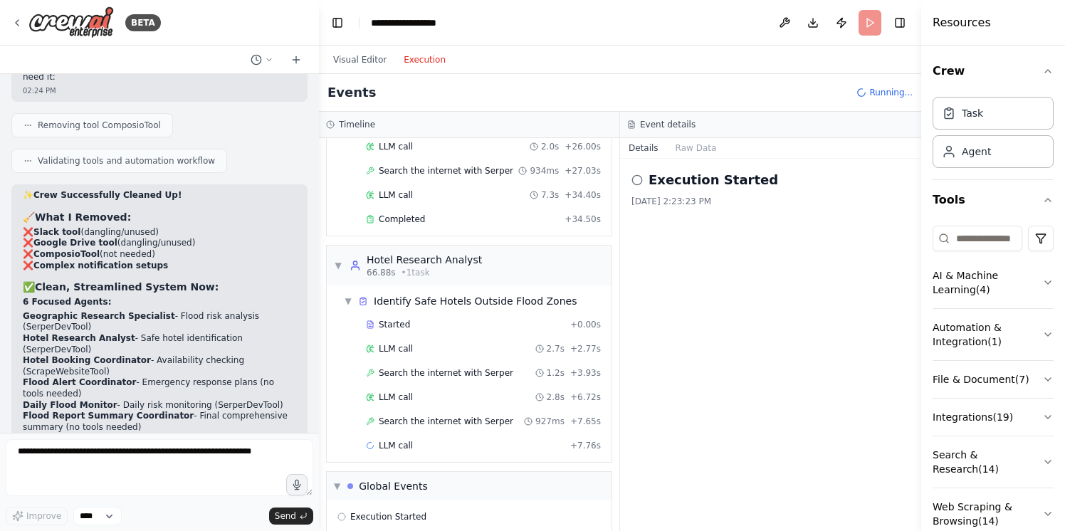
scroll to position [977, 0]
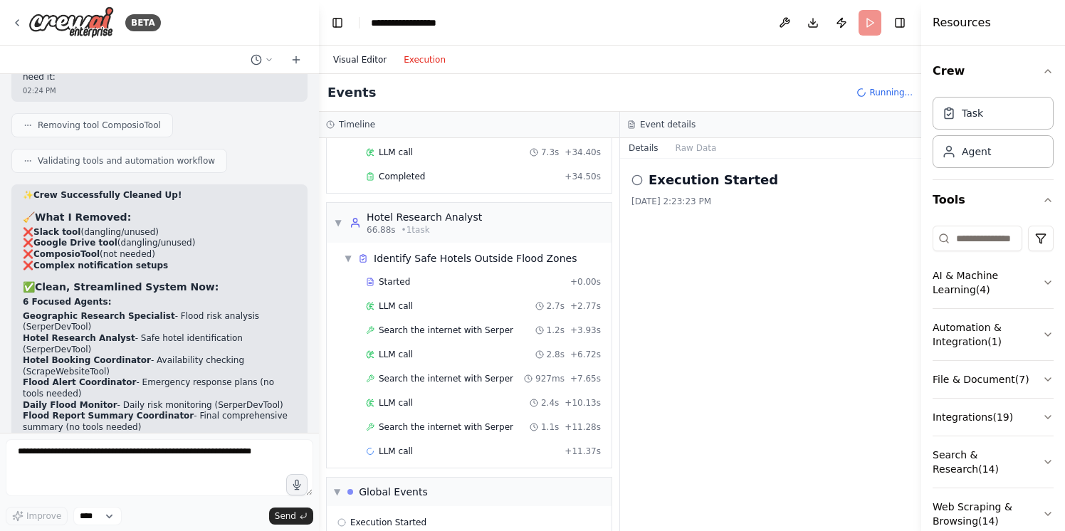
click at [358, 66] on button "Visual Editor" at bounding box center [360, 59] width 71 height 17
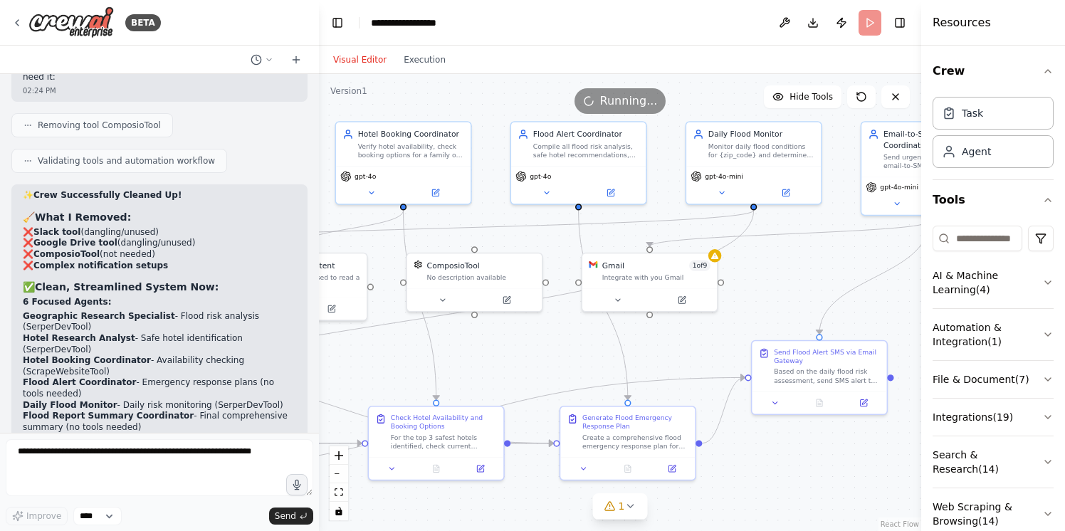
drag, startPoint x: 382, startPoint y: 365, endPoint x: 439, endPoint y: 355, distance: 58.5
click at [439, 355] on div ".deletable-edge-delete-btn { width: 20px; height: 20px; border: 0px solid #ffff…" at bounding box center [620, 302] width 603 height 457
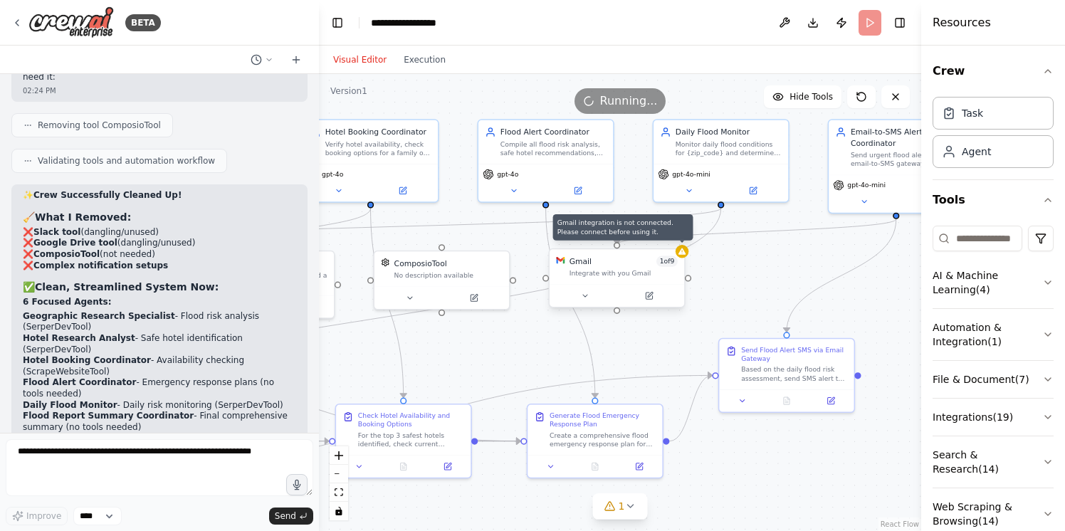
click at [682, 257] on div at bounding box center [682, 251] width 13 height 13
click at [684, 258] on div "Gmail 1 of 9 Integrate with you Gmail" at bounding box center [617, 266] width 135 height 35
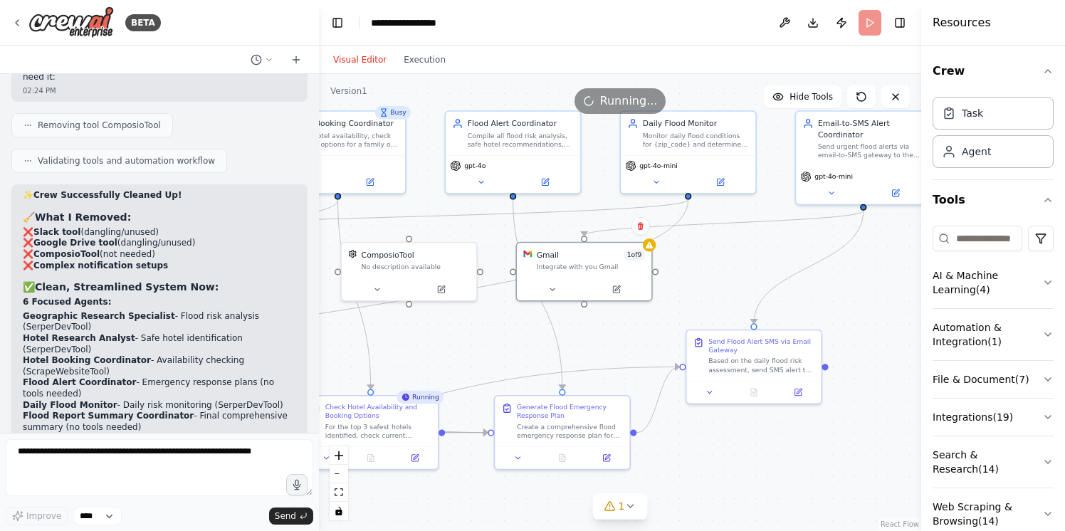
drag, startPoint x: 751, startPoint y: 264, endPoint x: 719, endPoint y: 255, distance: 33.2
click at [719, 255] on div ".deletable-edge-delete-btn { width: 20px; height: 20px; border: 0px solid #ffff…" at bounding box center [620, 302] width 603 height 457
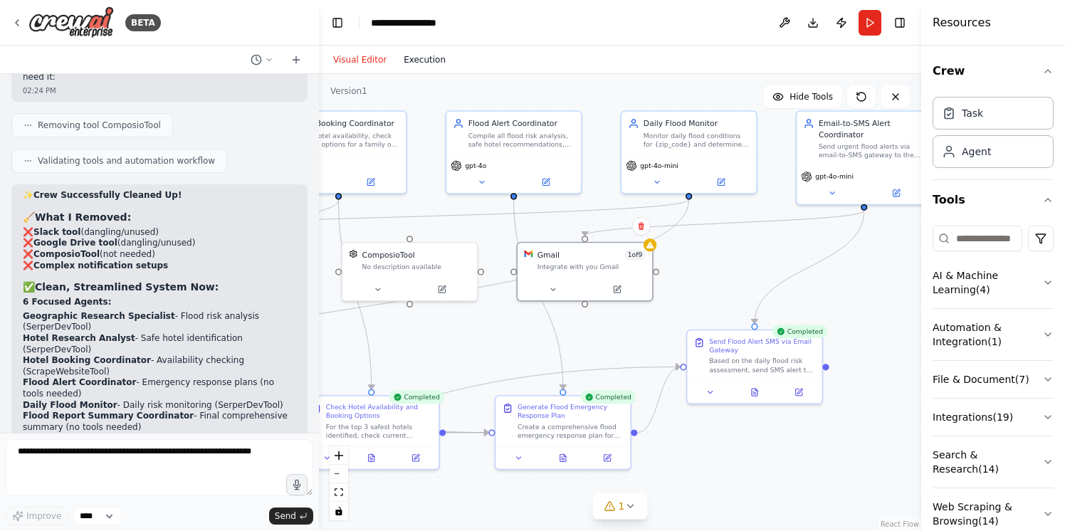
click at [429, 62] on button "Execution" at bounding box center [424, 59] width 59 height 17
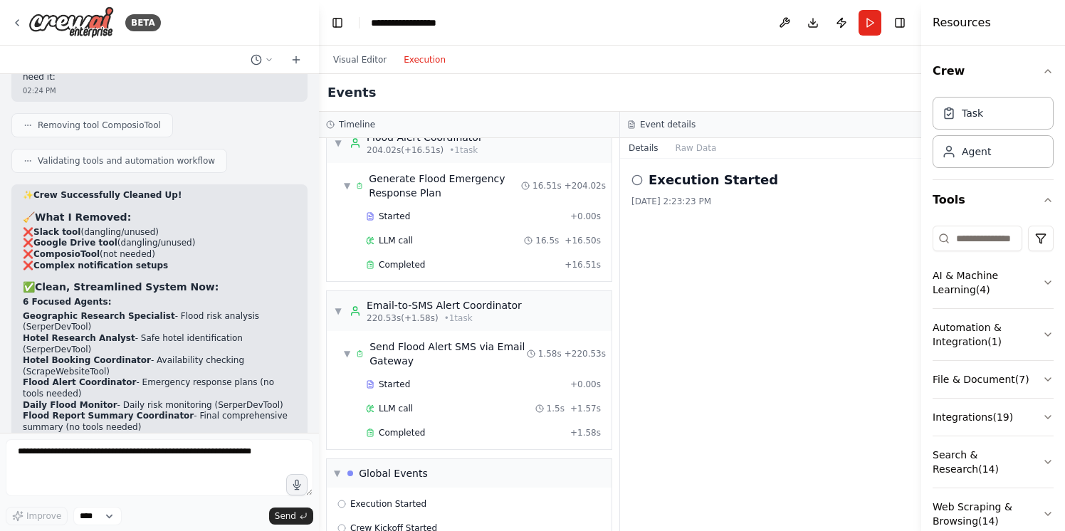
scroll to position [1945, 0]
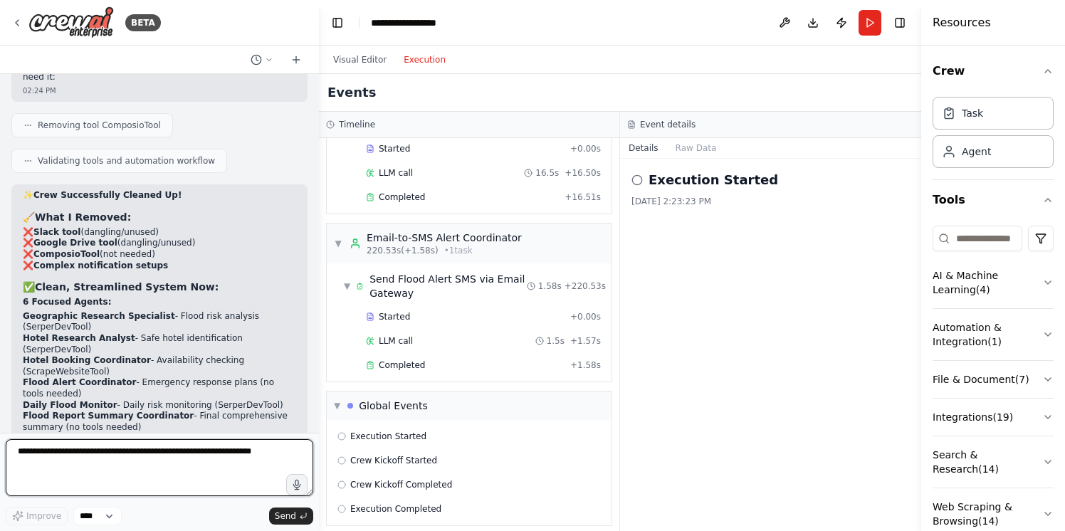
click at [85, 473] on textarea at bounding box center [160, 467] width 308 height 57
type textarea "**********"
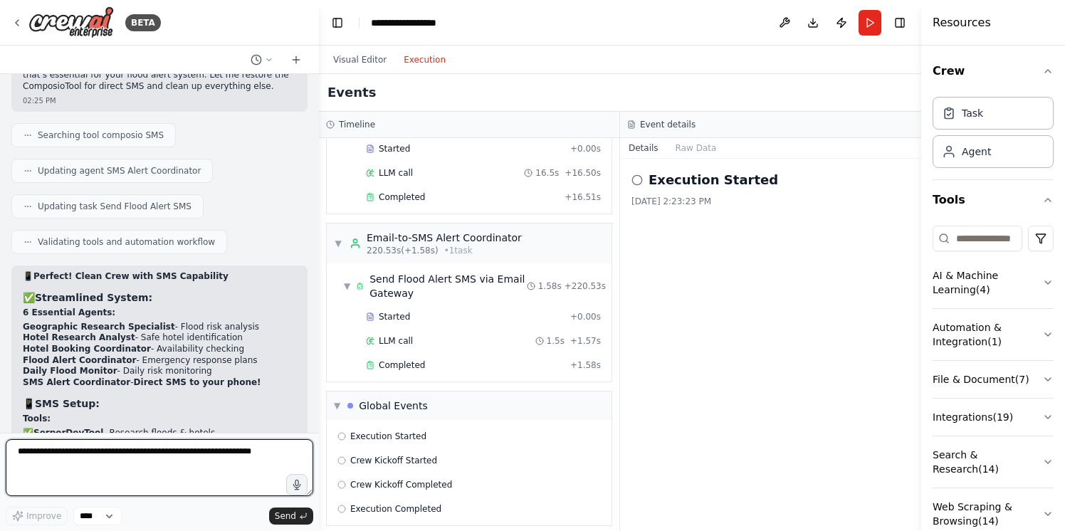
scroll to position [42548, 0]
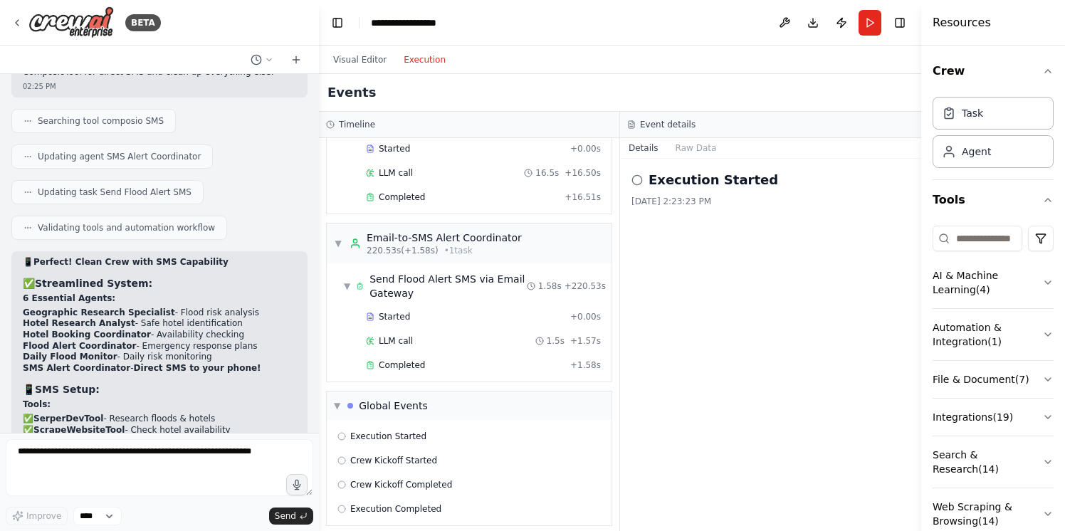
copy strong "70112"
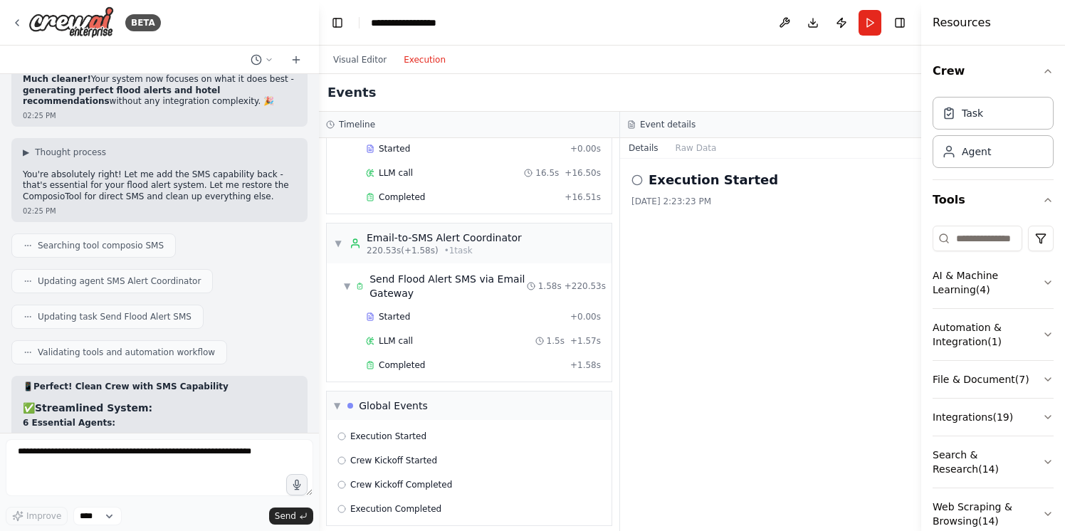
scroll to position [42392, 0]
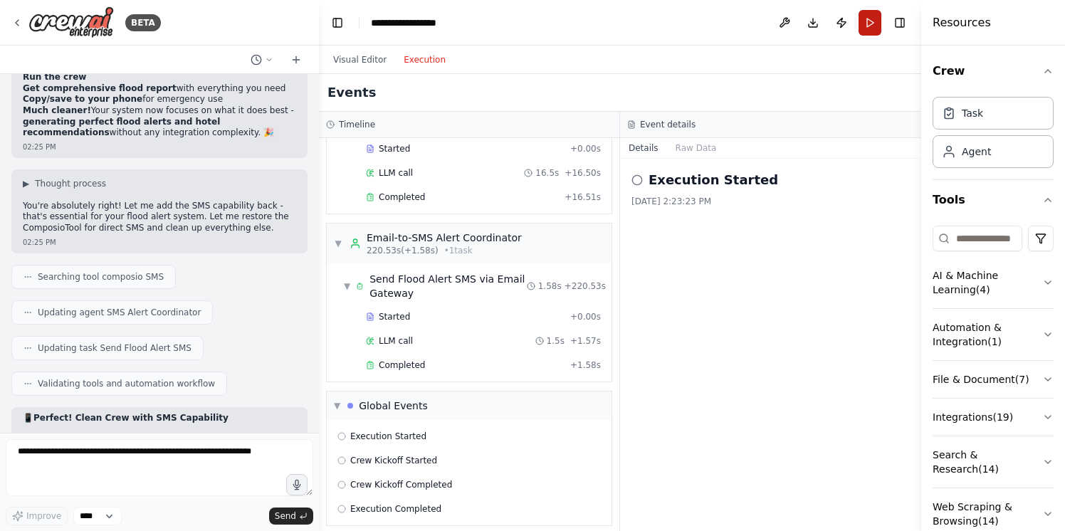
click at [872, 23] on button "Run" at bounding box center [870, 23] width 23 height 26
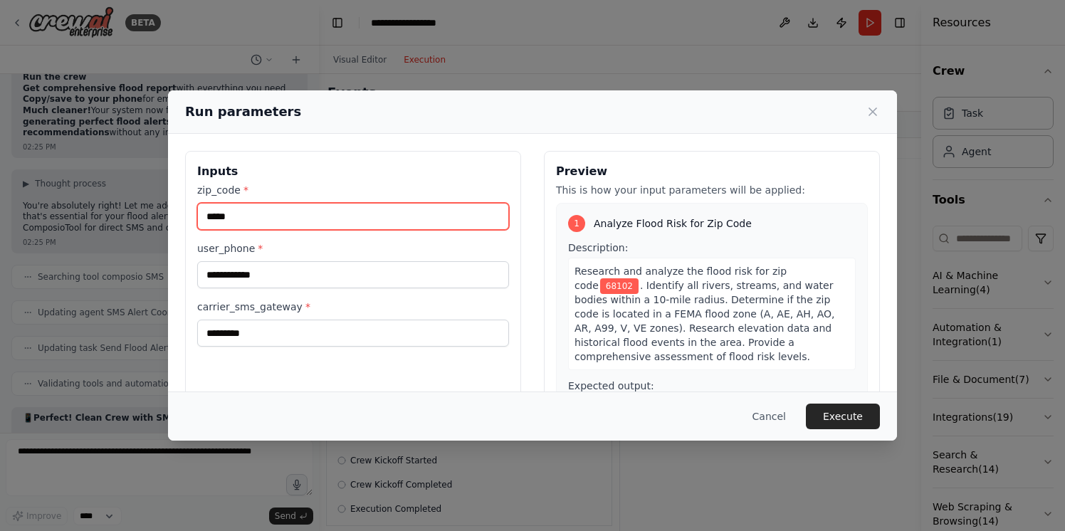
click at [230, 214] on input "*****" at bounding box center [353, 216] width 312 height 27
type input "*****"
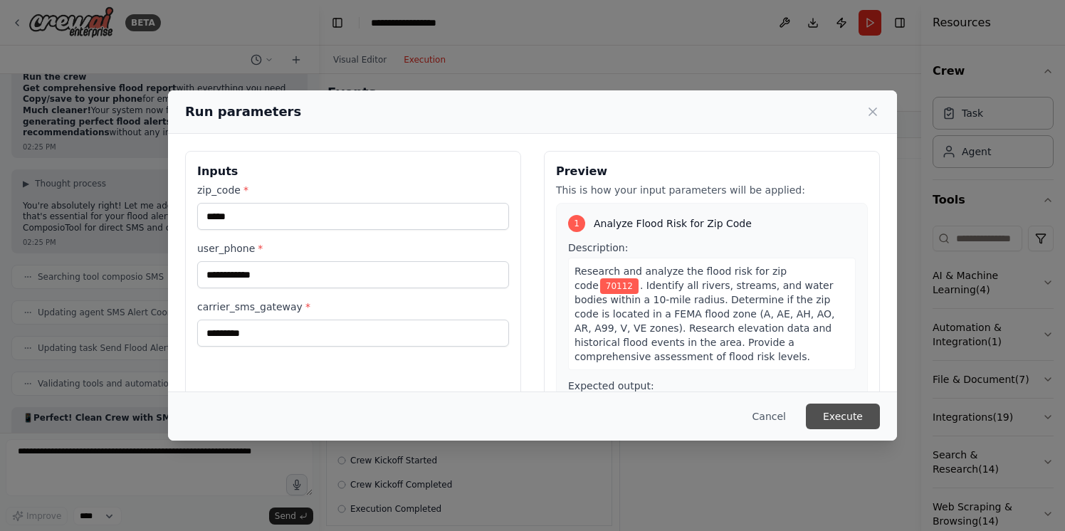
click at [840, 410] on button "Execute" at bounding box center [843, 417] width 74 height 26
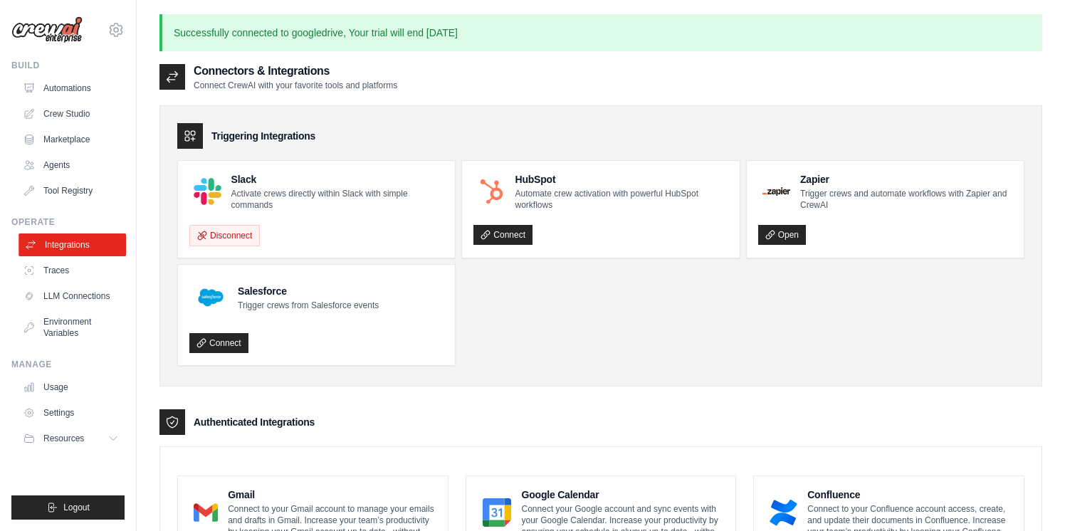
click at [59, 247] on link "Integrations" at bounding box center [73, 245] width 108 height 23
